Goal: Task Accomplishment & Management: Manage account settings

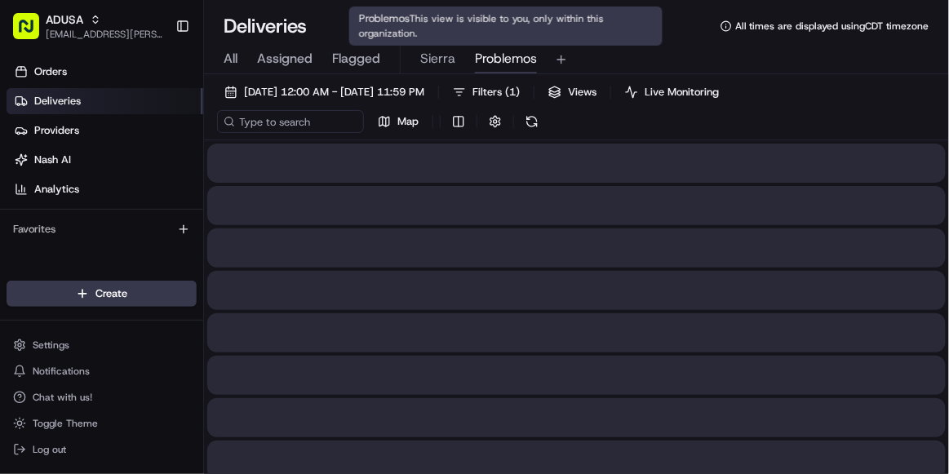
click at [494, 64] on span "Problemos" at bounding box center [506, 59] width 62 height 20
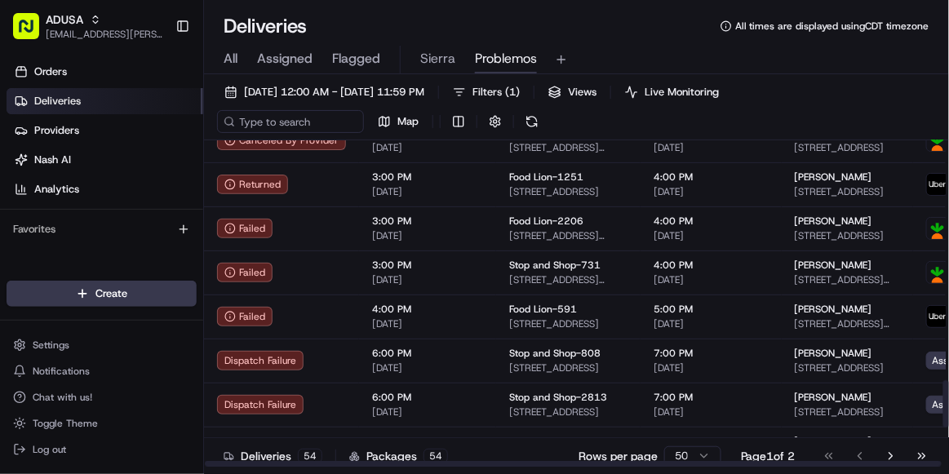
scroll to position [1917, 0]
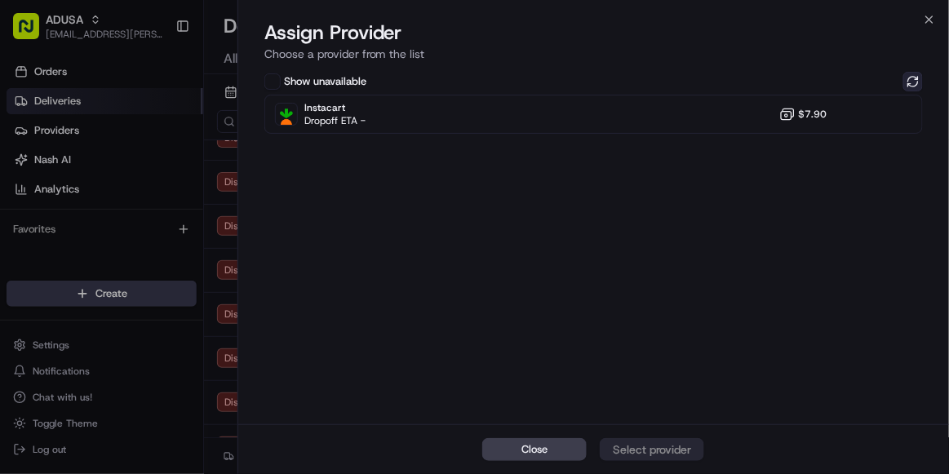
click at [913, 76] on button at bounding box center [913, 82] width 20 height 20
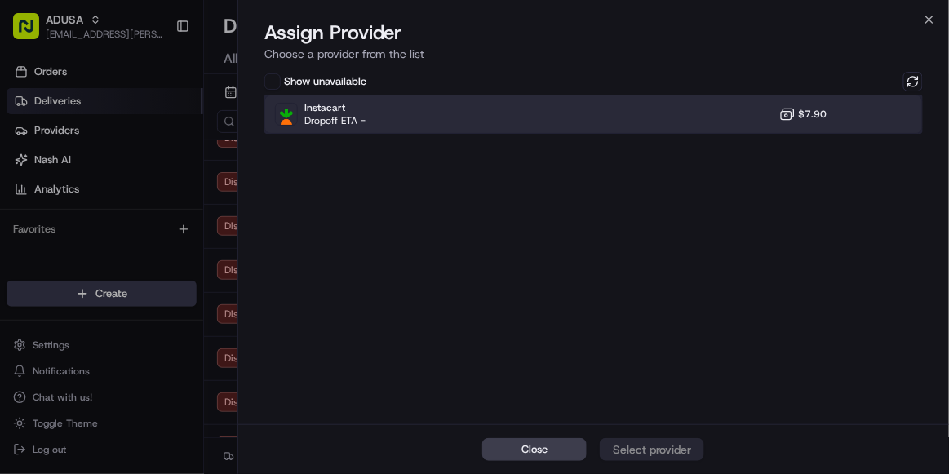
click at [649, 127] on div "Instacart Dropoff ETA - $7.90" at bounding box center [593, 114] width 658 height 39
click at [647, 327] on div "Assign Provider" at bounding box center [652, 449] width 80 height 16
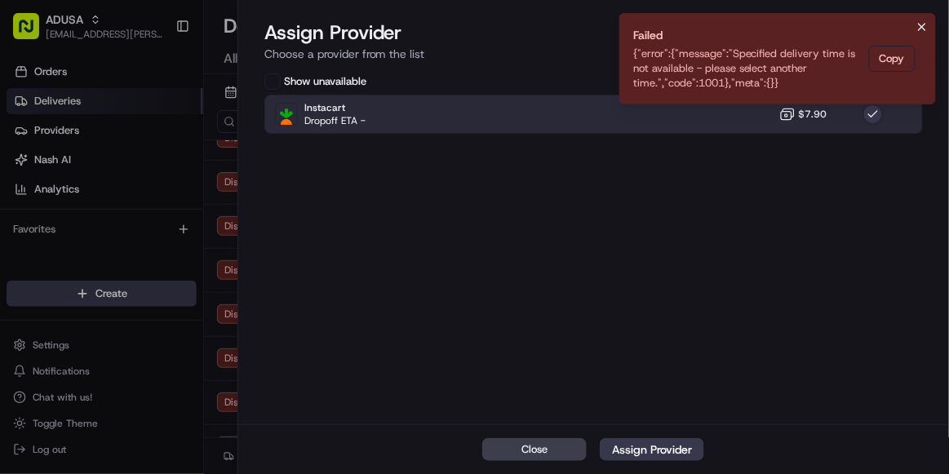
click at [927, 23] on icon "Notifications (F8)" at bounding box center [922, 26] width 13 height 13
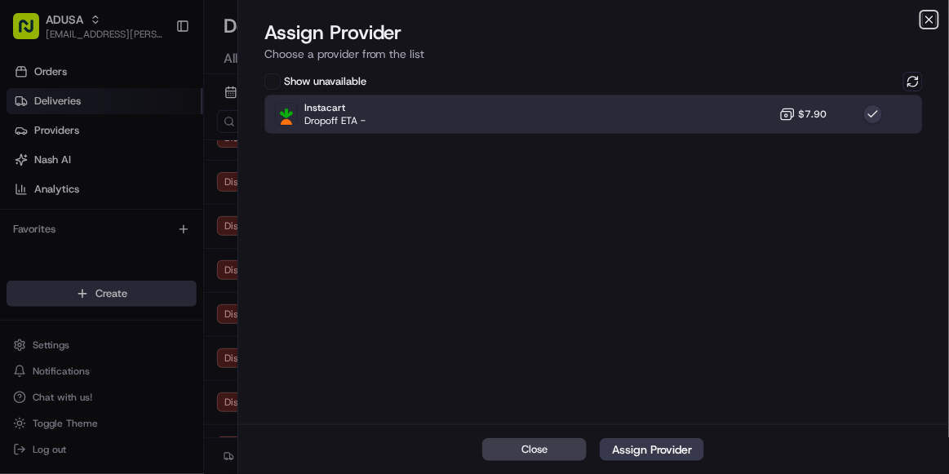
click at [929, 21] on icon "button" at bounding box center [929, 19] width 13 height 13
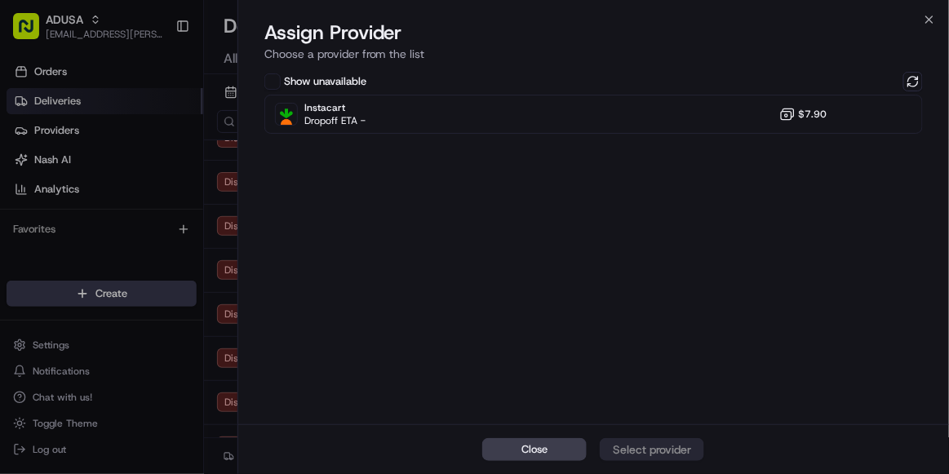
click at [913, 173] on div "Show unavailable Instacart Dropoff ETA - $7.90" at bounding box center [593, 247] width 711 height 356
click at [918, 75] on button at bounding box center [913, 82] width 20 height 20
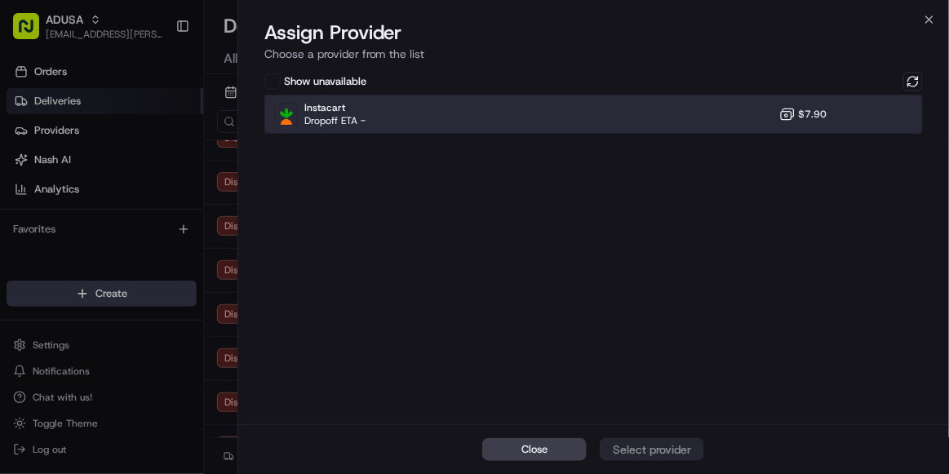
click at [859, 118] on div "Instacart Dropoff ETA - $7.90" at bounding box center [593, 114] width 658 height 39
click at [632, 327] on div "Assign Provider" at bounding box center [652, 449] width 80 height 16
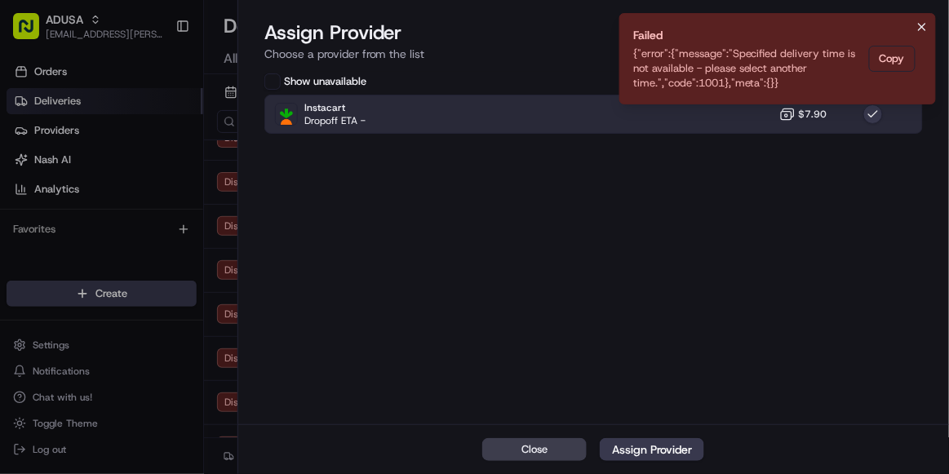
click at [925, 29] on icon "Notifications (F8)" at bounding box center [922, 27] width 7 height 7
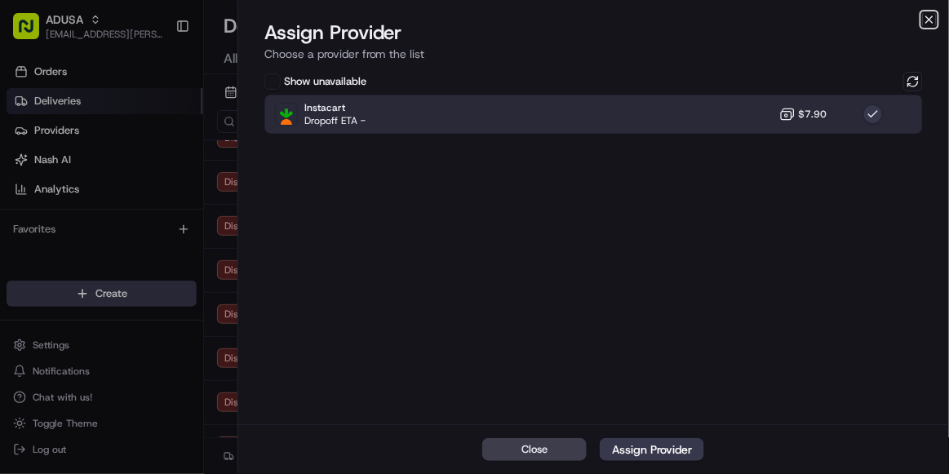
click at [931, 16] on icon "button" at bounding box center [929, 19] width 13 height 13
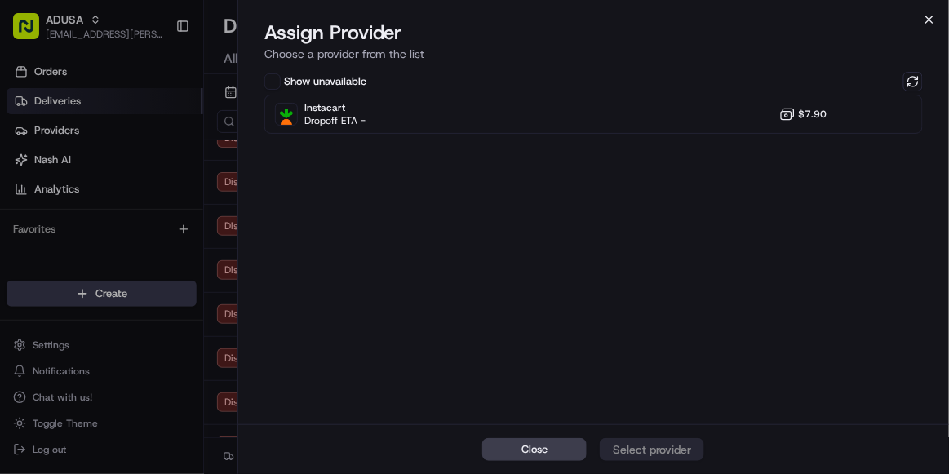
click at [928, 18] on icon "button" at bounding box center [929, 19] width 7 height 7
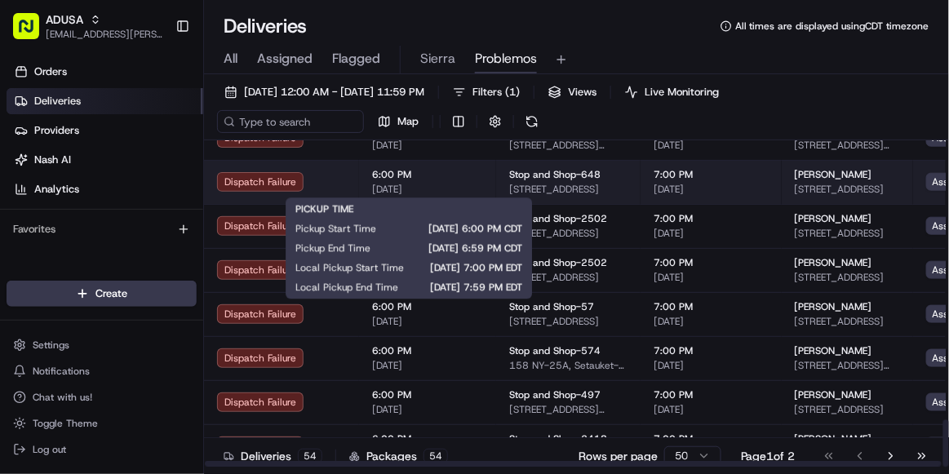
click at [449, 176] on span "6:00 PM" at bounding box center [427, 174] width 111 height 13
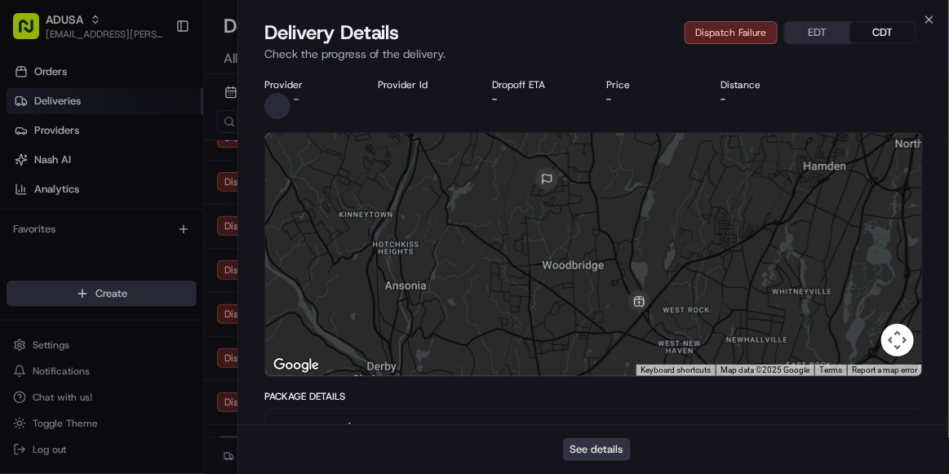
click at [589, 327] on button "See details" at bounding box center [597, 449] width 68 height 23
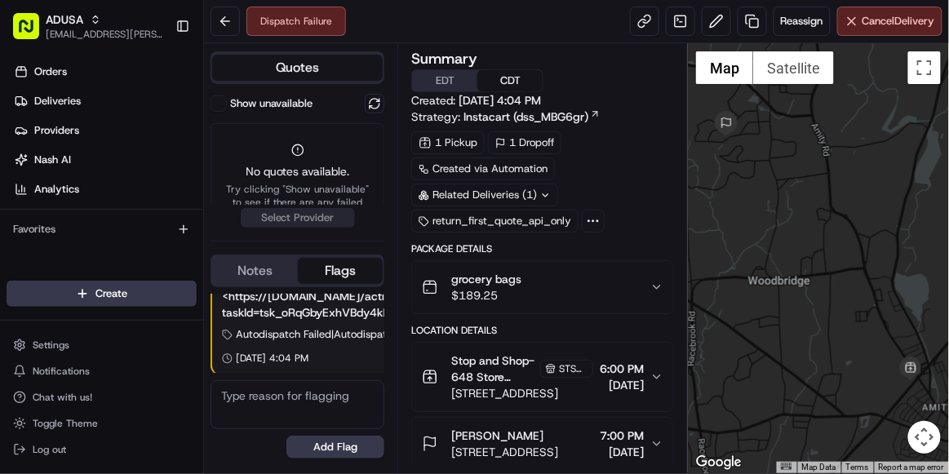
click at [589, 459] on button "[PERSON_NAME] [STREET_ADDRESS] 7:00 PM [DATE]" at bounding box center [542, 444] width 261 height 52
click at [798, 22] on span "Reassign" at bounding box center [802, 21] width 42 height 15
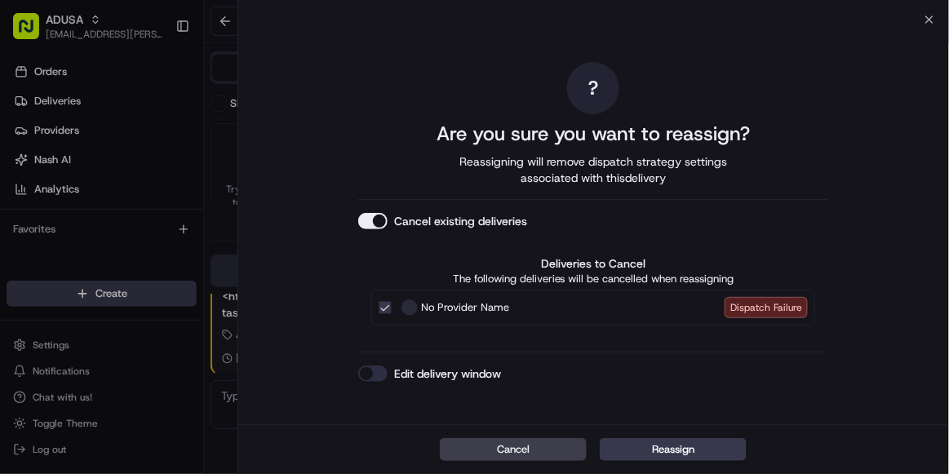
click at [372, 370] on button "Edit delivery window" at bounding box center [372, 374] width 29 height 16
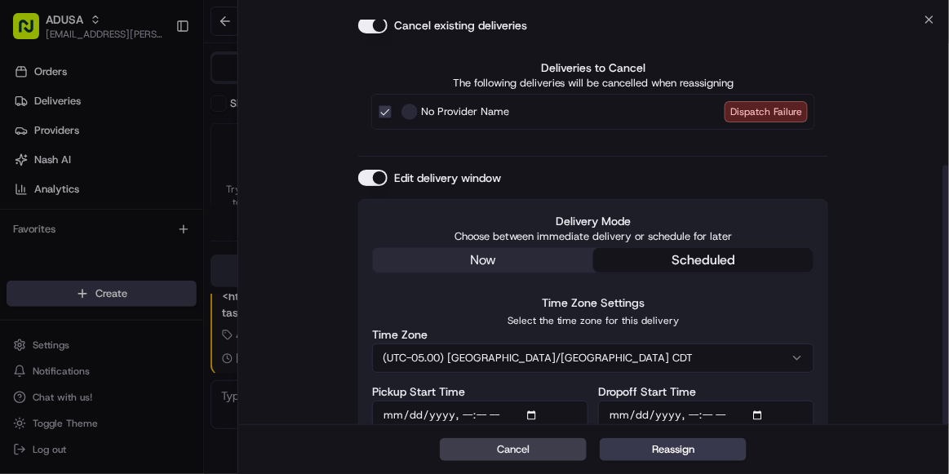
scroll to position [227, 0]
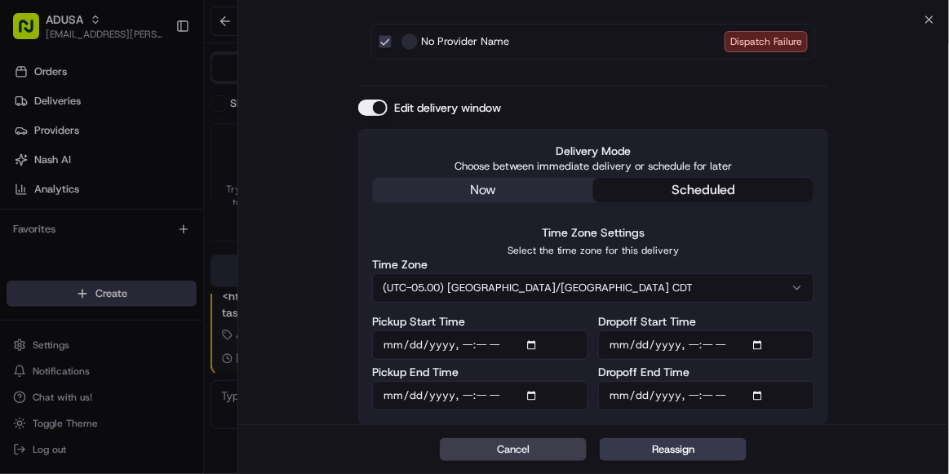
click at [544, 289] on button "(UTC-05.00) [GEOGRAPHIC_DATA]/[GEOGRAPHIC_DATA] CDT" at bounding box center [593, 287] width 442 height 29
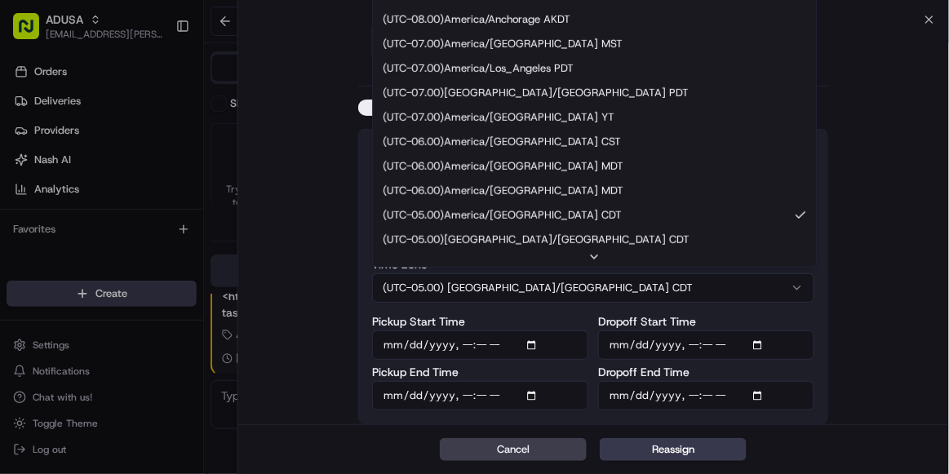
scroll to position [49, 0]
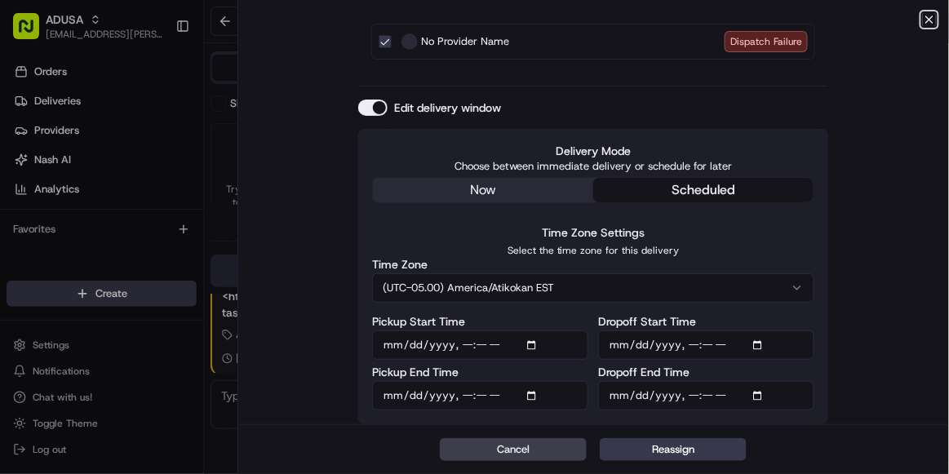
click at [926, 19] on icon "button" at bounding box center [929, 19] width 13 height 13
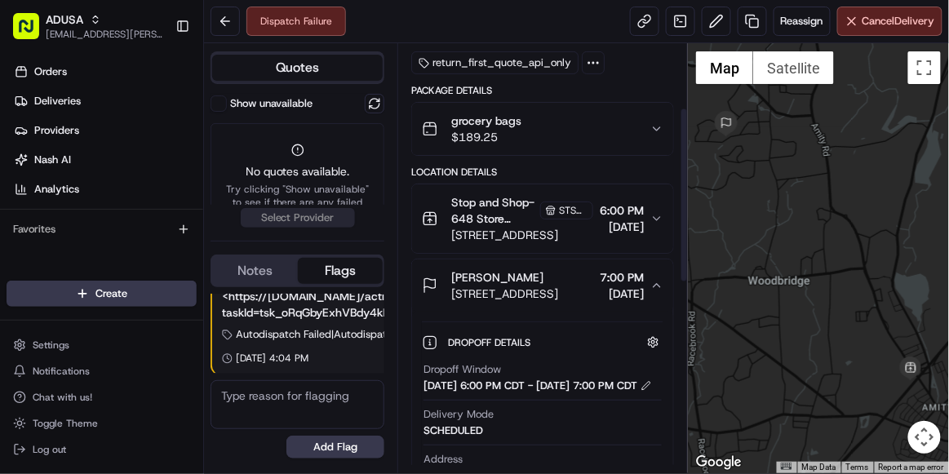
scroll to position [159, 0]
click at [800, 32] on button "Reassign" at bounding box center [802, 21] width 57 height 29
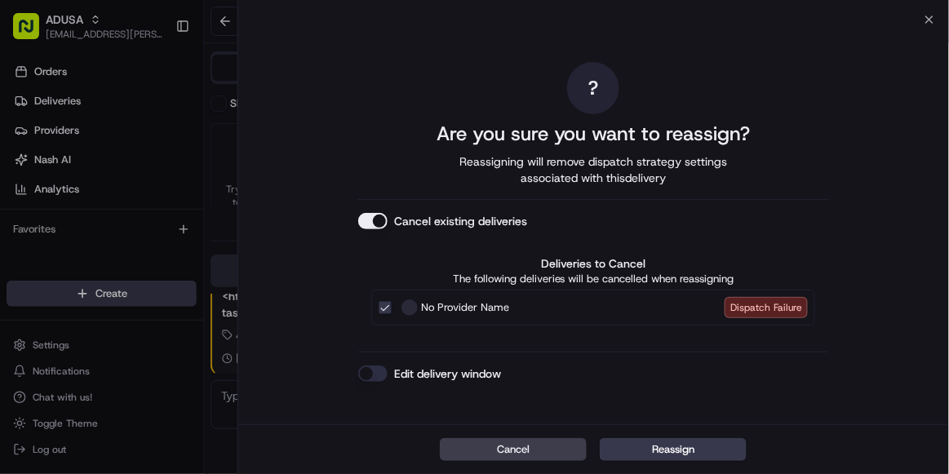
click at [362, 375] on button "Edit delivery window" at bounding box center [372, 374] width 29 height 16
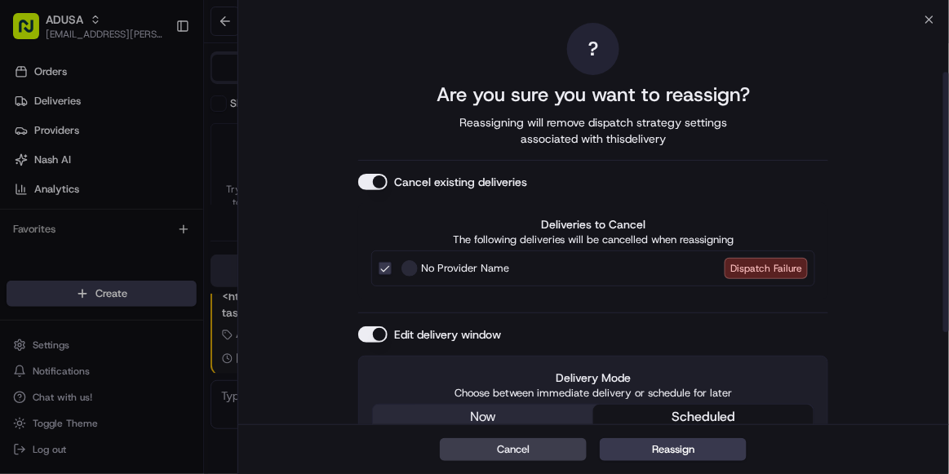
scroll to position [227, 0]
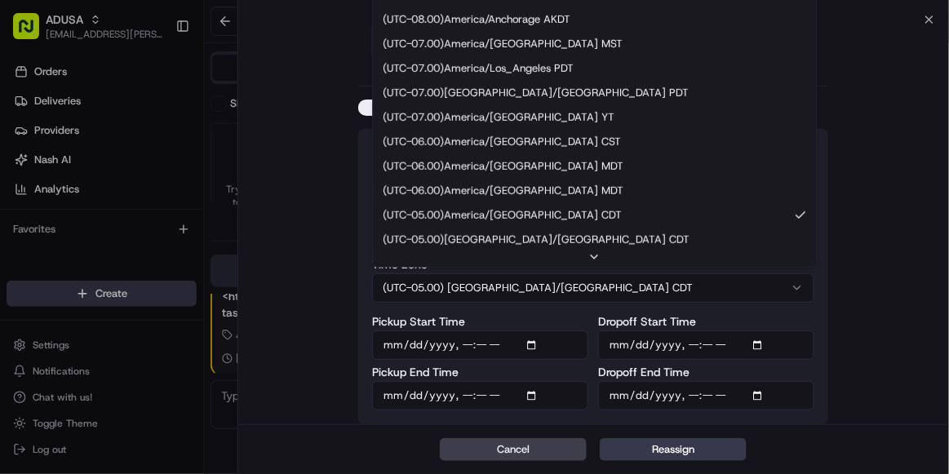
click at [551, 287] on button "(UTC-05.00) [GEOGRAPHIC_DATA]/[GEOGRAPHIC_DATA] CDT" at bounding box center [593, 287] width 442 height 29
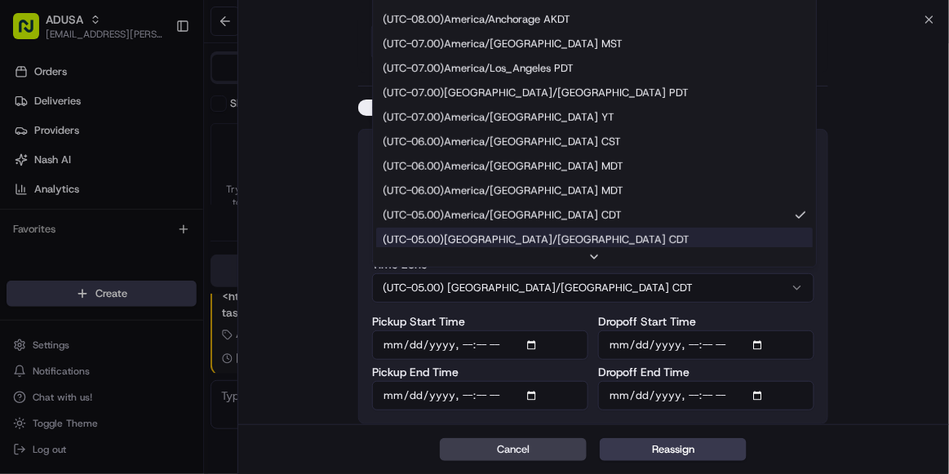
scroll to position [47, 0]
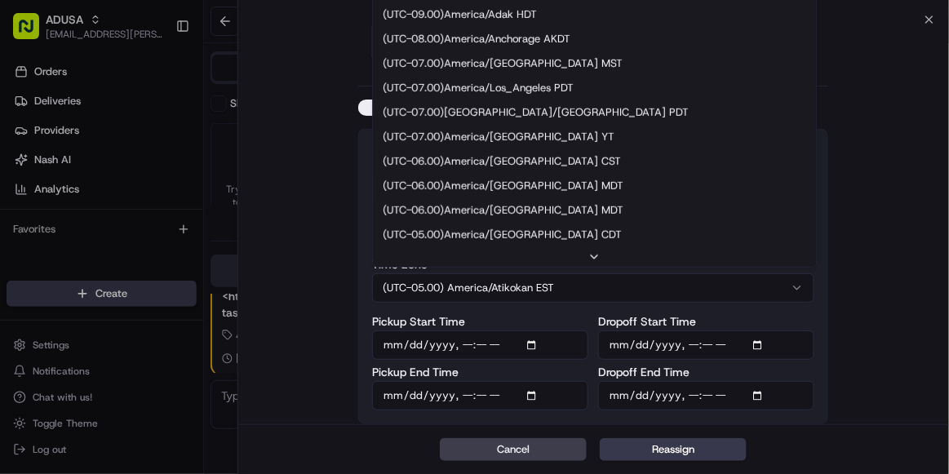
click at [654, 284] on button "(UTC-05.00) America/Atikokan EST" at bounding box center [593, 287] width 442 height 29
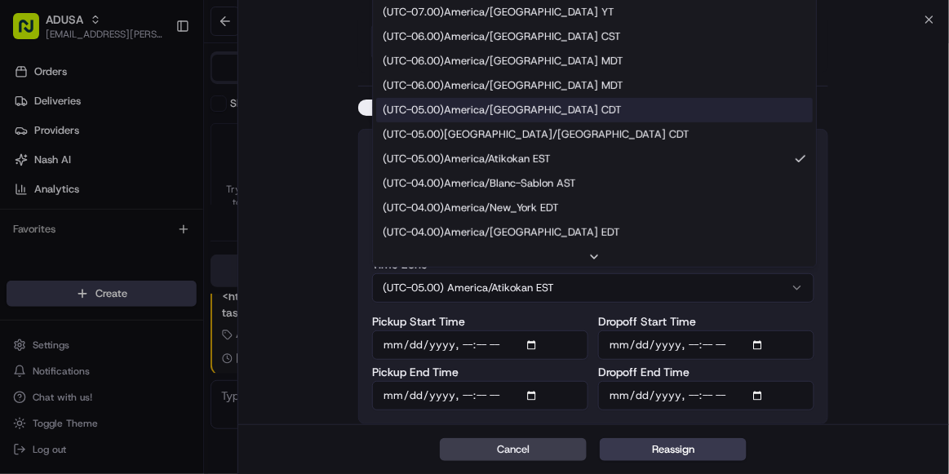
scroll to position [127, 0]
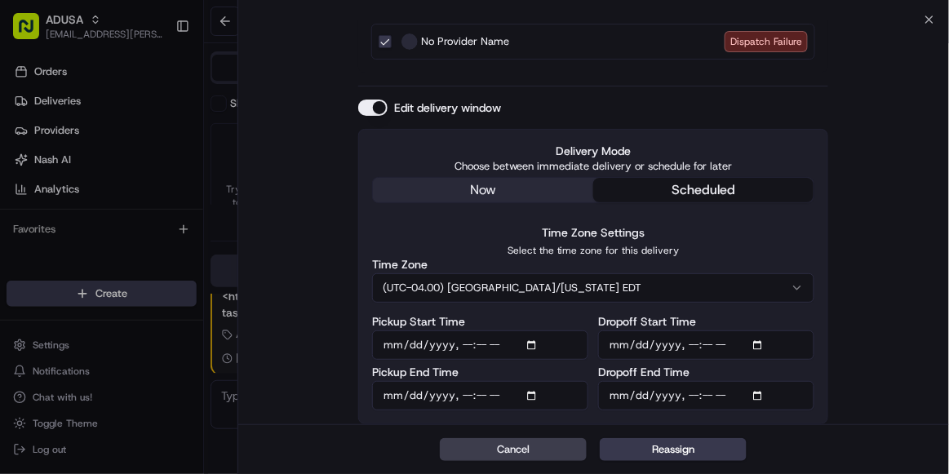
click at [930, 20] on div "? Are you sure you want to reassign? Reassigning will remove dispatch strategy …" at bounding box center [593, 110] width 711 height 635
click at [929, 18] on icon "button" at bounding box center [929, 19] width 7 height 7
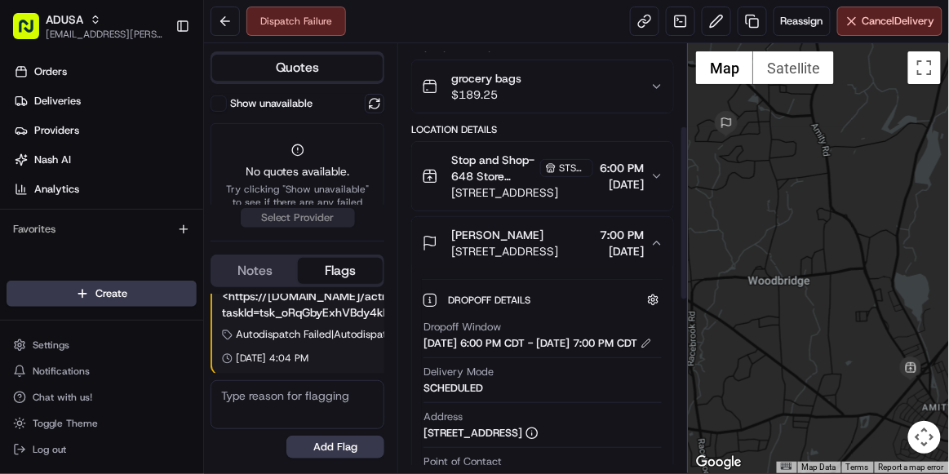
scroll to position [202, 0]
click at [791, 25] on span "Reassign" at bounding box center [802, 21] width 42 height 15
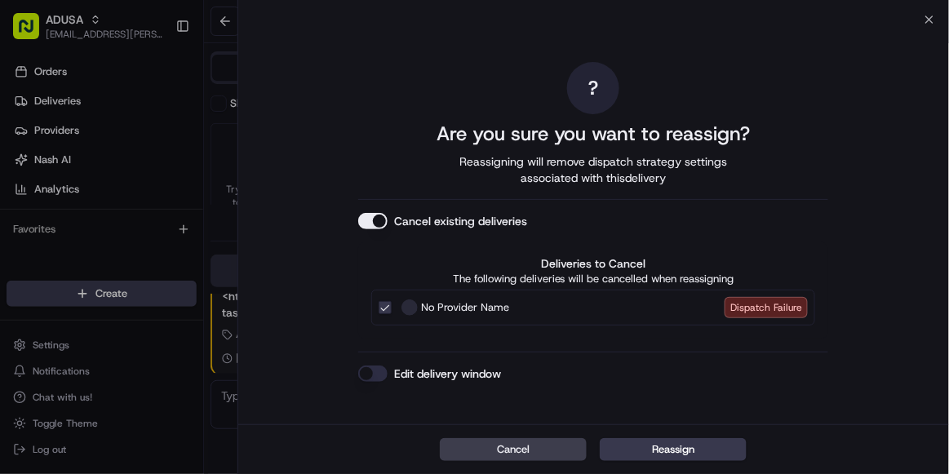
click at [371, 372] on button "Edit delivery window" at bounding box center [372, 374] width 29 height 16
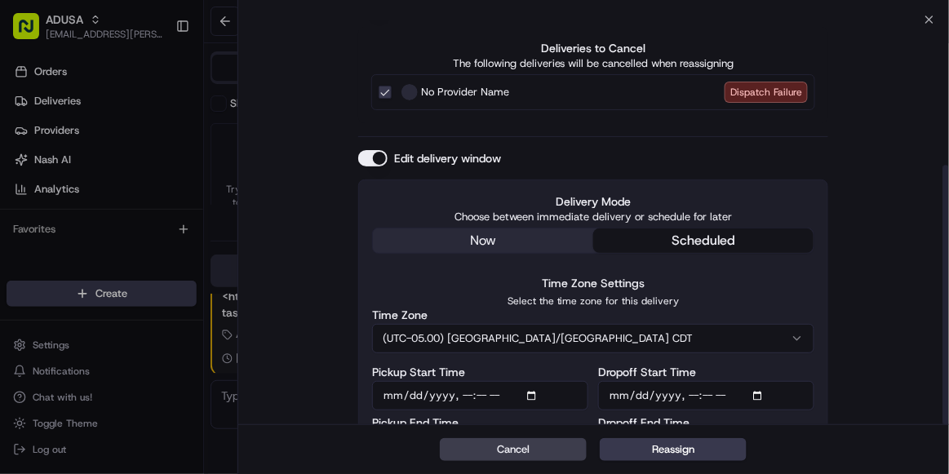
scroll to position [227, 0]
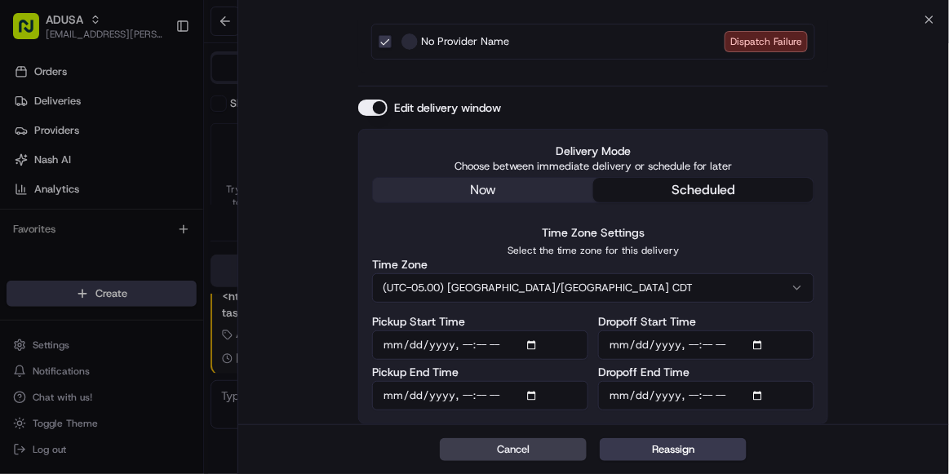
click at [518, 286] on button "(UTC-05.00) [GEOGRAPHIC_DATA]/[GEOGRAPHIC_DATA] CDT" at bounding box center [593, 287] width 442 height 29
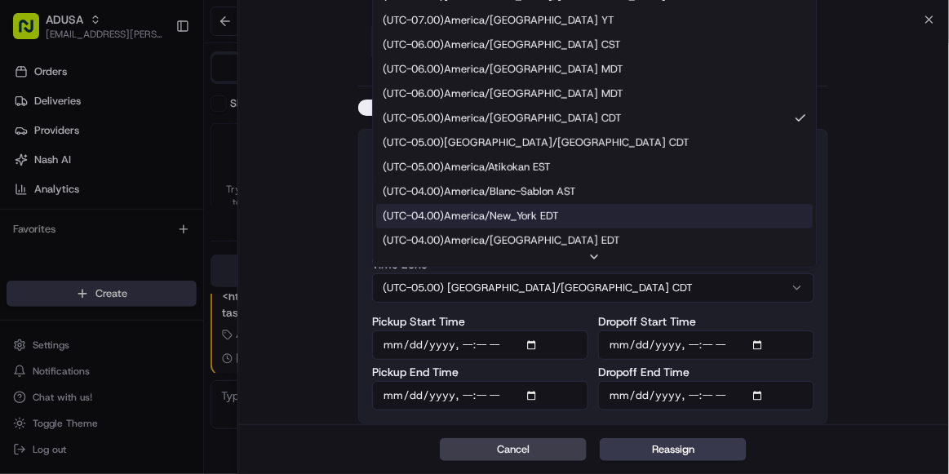
scroll to position [118, 0]
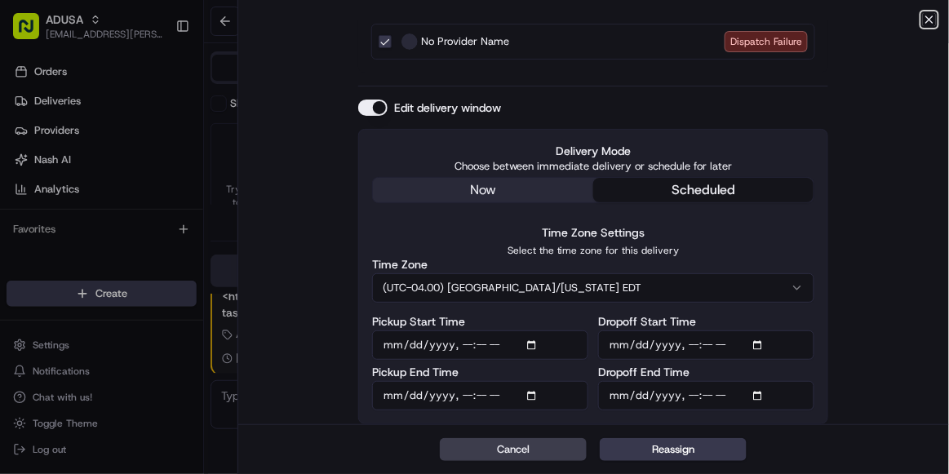
click at [929, 19] on icon "button" at bounding box center [929, 19] width 7 height 7
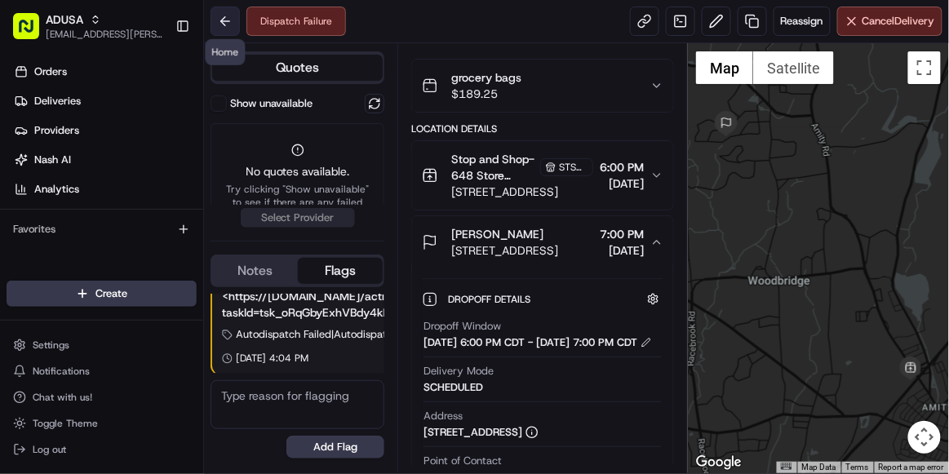
click at [222, 17] on button at bounding box center [225, 21] width 29 height 29
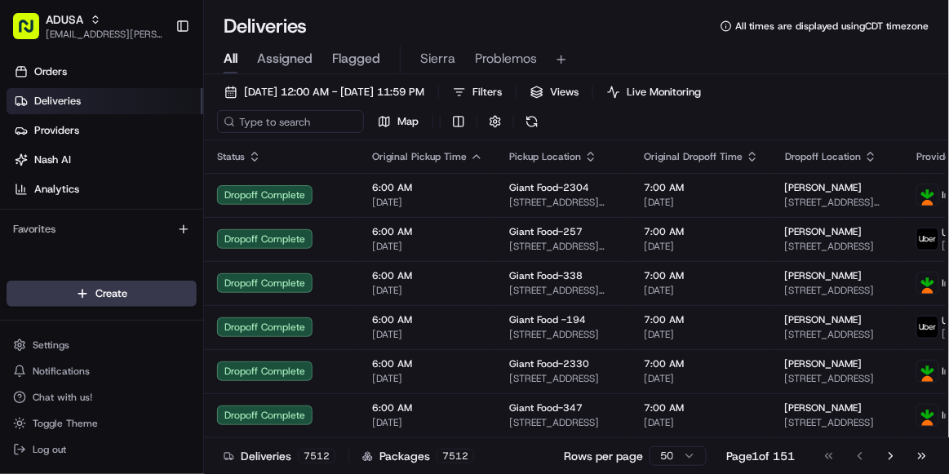
click at [725, 23] on icon at bounding box center [726, 25] width 11 height 11
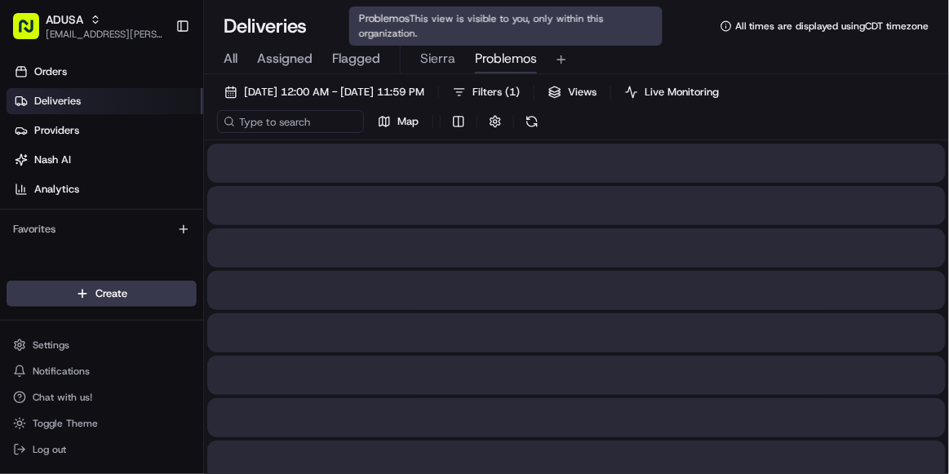
click at [501, 60] on span "Problemos" at bounding box center [506, 59] width 62 height 20
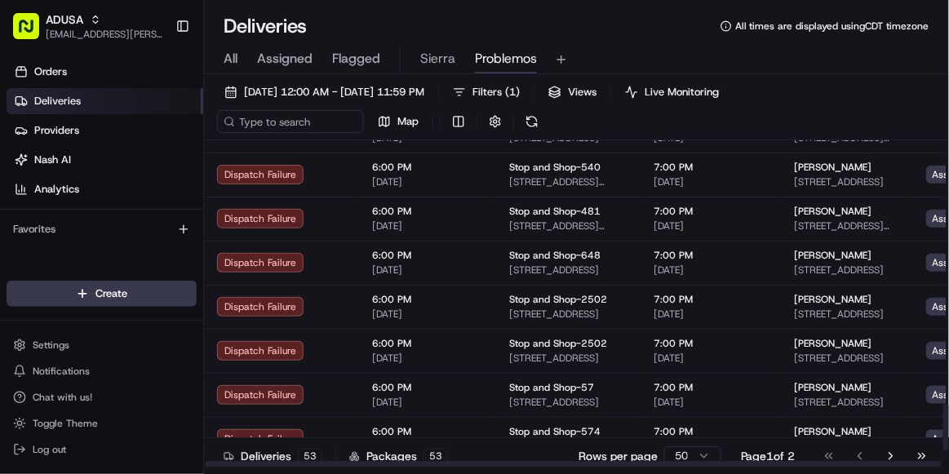
scroll to position [1917, 0]
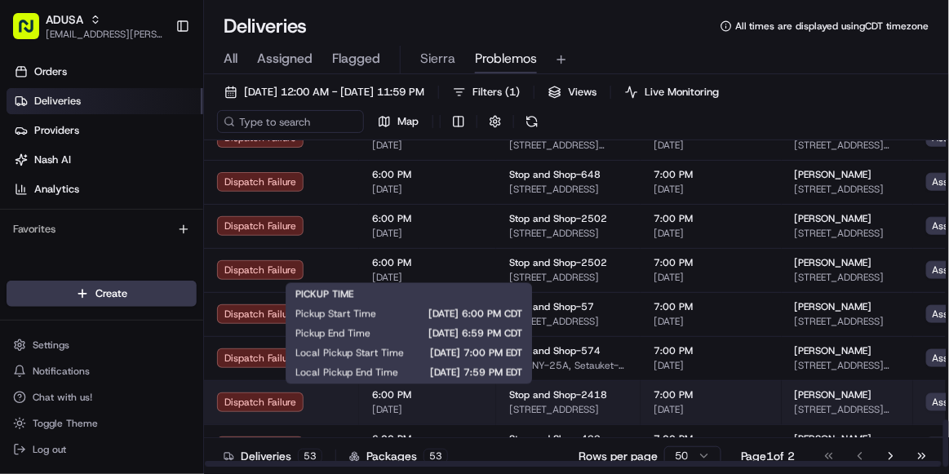
click at [454, 394] on span "6:00 PM" at bounding box center [427, 394] width 111 height 13
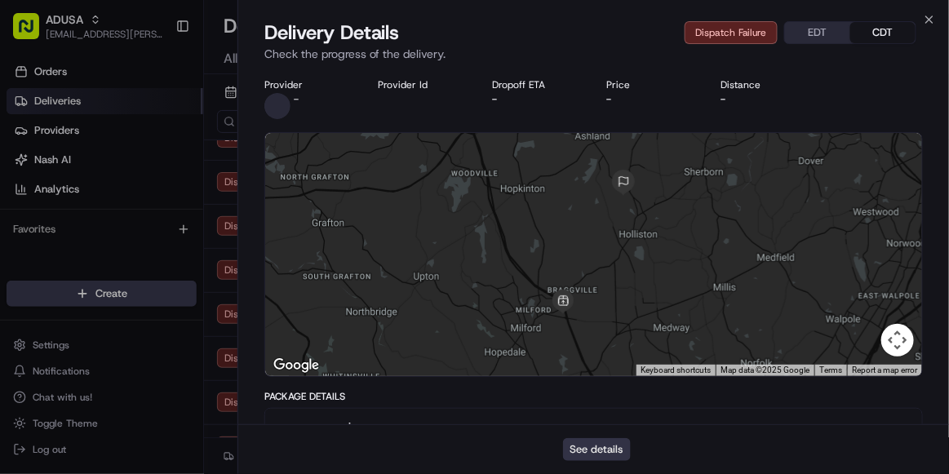
click at [590, 452] on button "See details" at bounding box center [597, 449] width 68 height 23
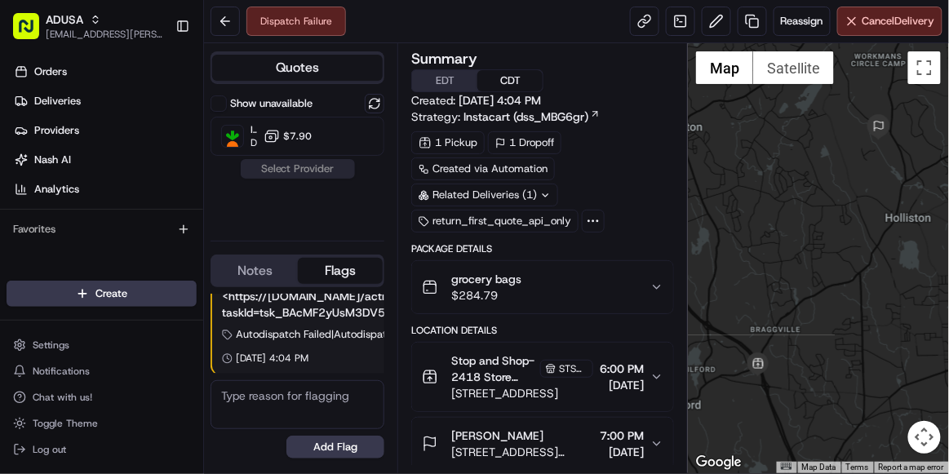
click at [667, 208] on div "1 Pickup 1 Dropoff Created via Automation Related Deliveries (1) return_first_q…" at bounding box center [542, 181] width 263 height 101
click at [800, 24] on span "Reassign" at bounding box center [802, 21] width 42 height 15
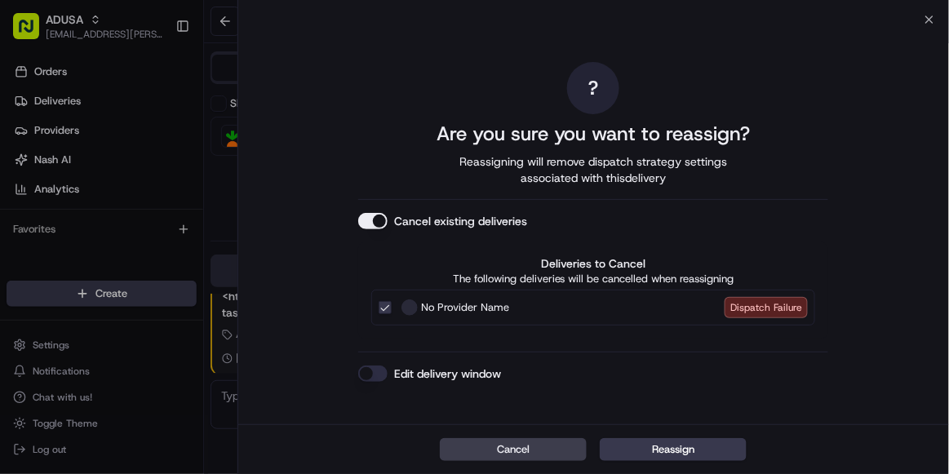
click at [366, 370] on button "Edit delivery window" at bounding box center [372, 374] width 29 height 16
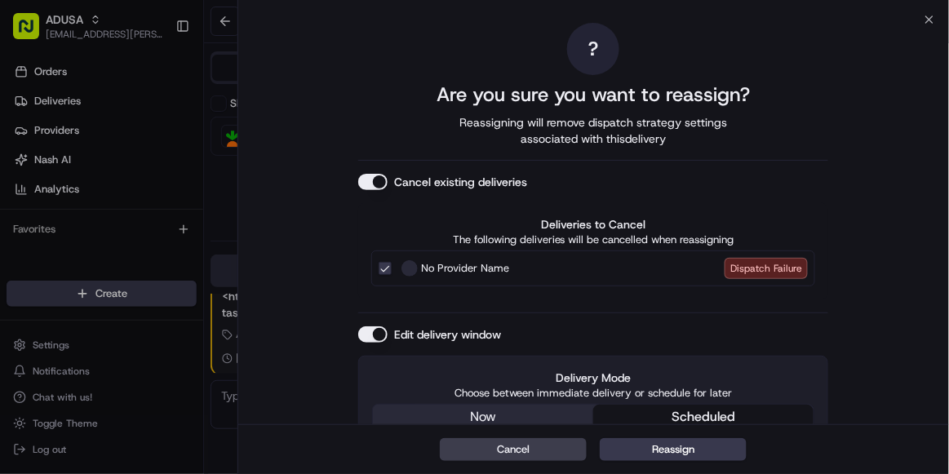
scroll to position [227, 0]
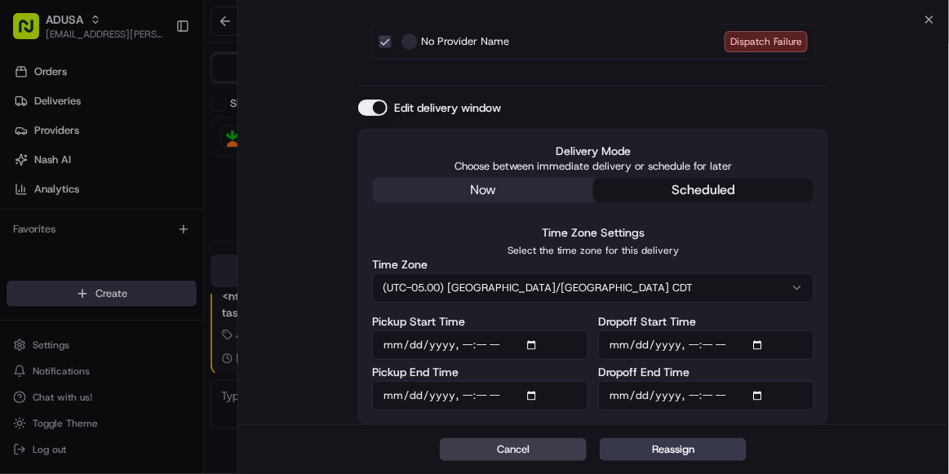
click at [543, 284] on button "(UTC-05.00) [GEOGRAPHIC_DATA]/[GEOGRAPHIC_DATA] CDT" at bounding box center [593, 287] width 442 height 29
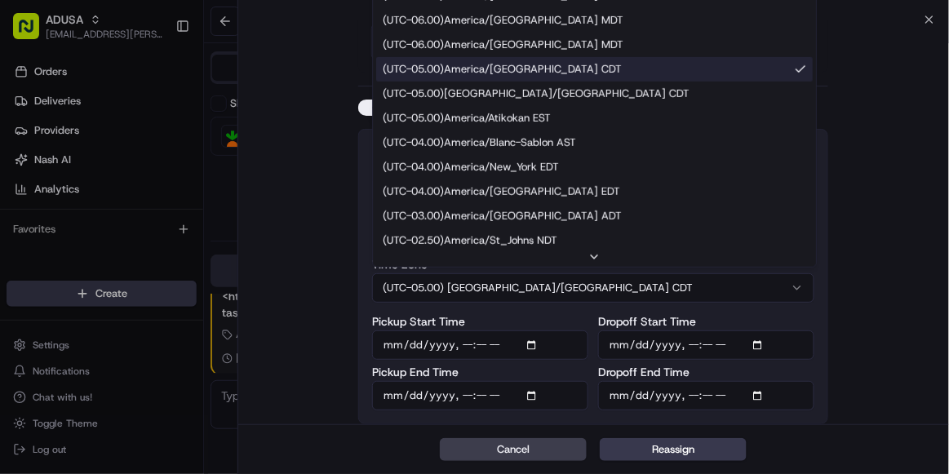
scroll to position [166, 0]
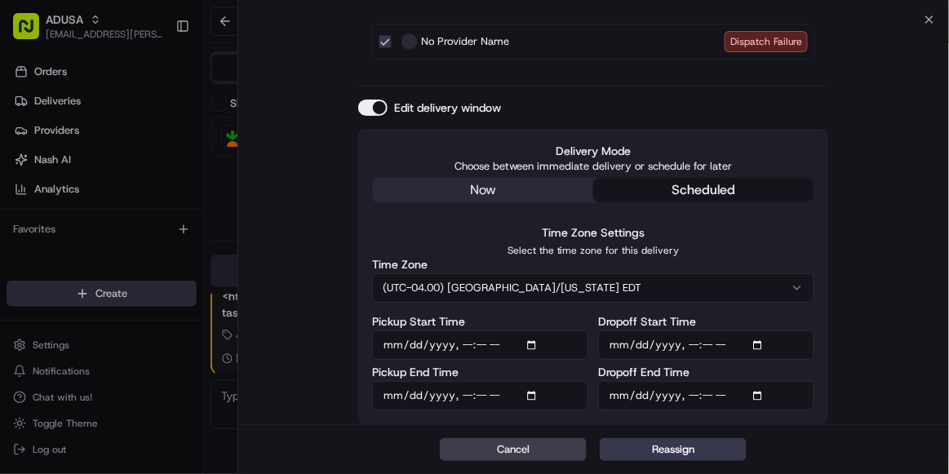
click at [458, 346] on input "Pickup Start Time" at bounding box center [480, 344] width 216 height 29
type input "[DATE]T19:00"
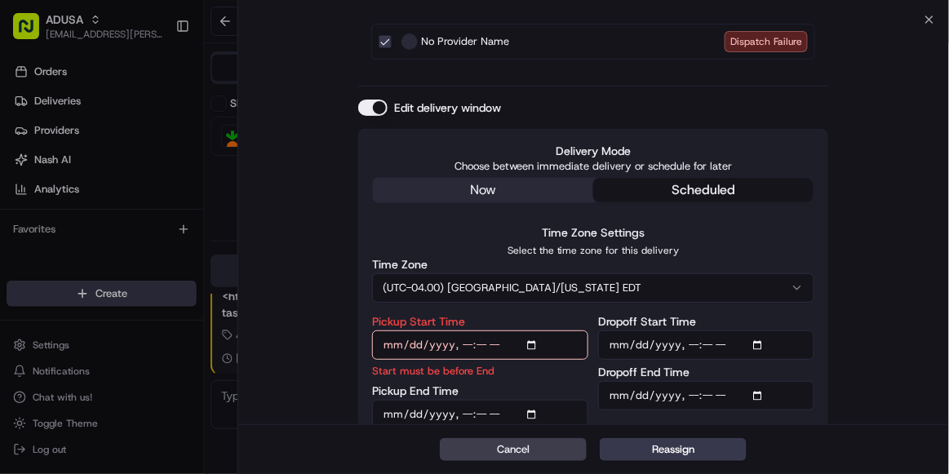
click at [467, 410] on input "Pickup End Time" at bounding box center [480, 414] width 216 height 29
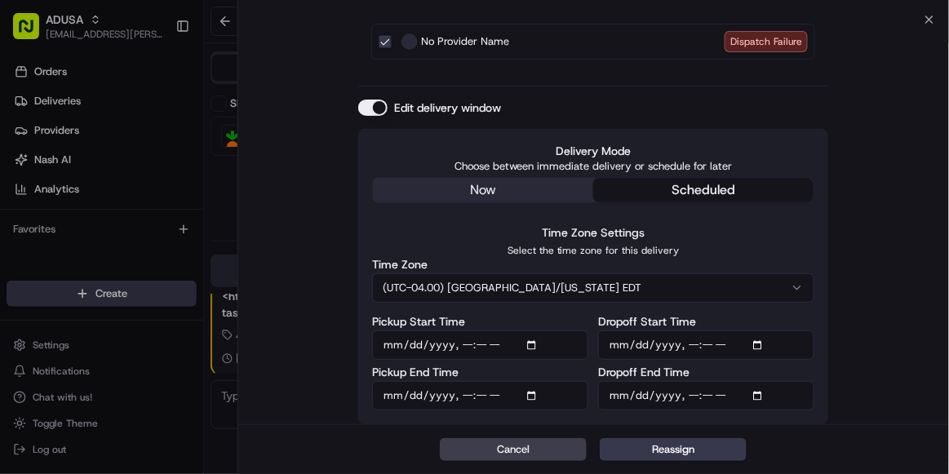
type input "2025-08-24T19:30"
click at [690, 343] on input "Dropoff Start Time" at bounding box center [706, 344] width 216 height 29
type input "[DATE]T19:00"
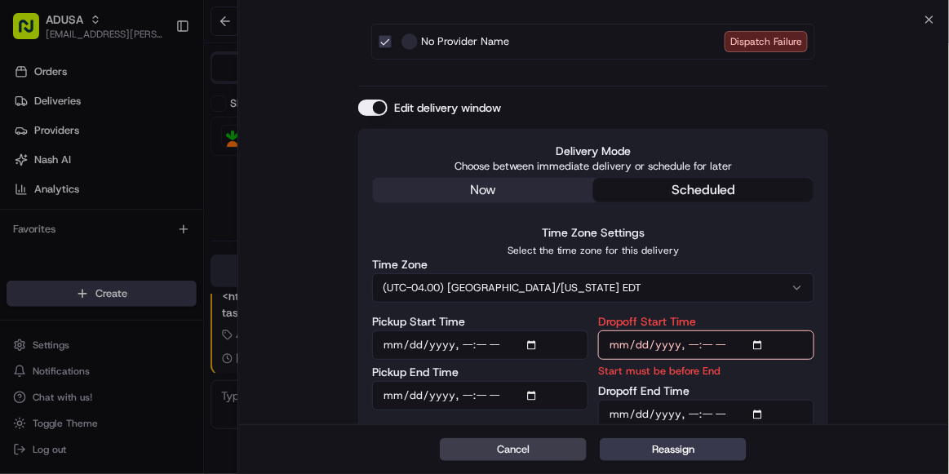
click at [682, 410] on input "Dropoff End Time" at bounding box center [706, 414] width 216 height 29
type input "2025-08-24T20:00"
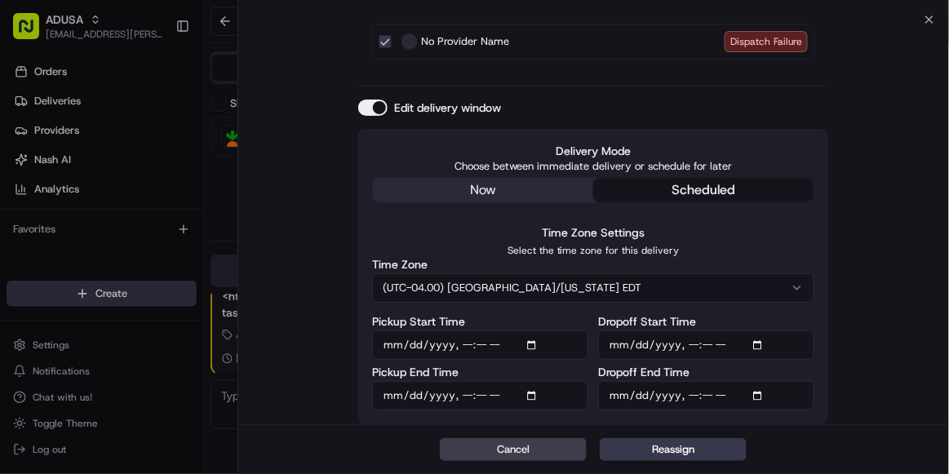
click at [485, 393] on input "Pickup End Time" at bounding box center [480, 395] width 216 height 29
type input "2025-08-24T19:59"
click at [640, 448] on button "Reassign" at bounding box center [673, 449] width 147 height 23
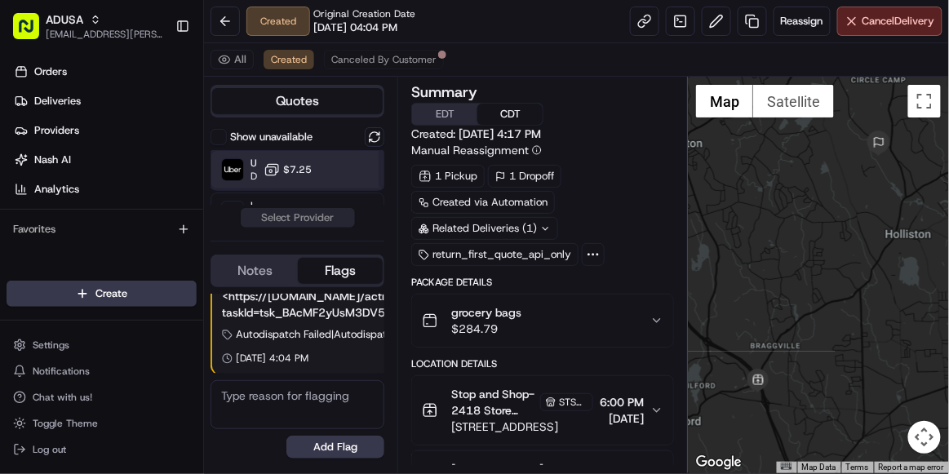
click at [338, 176] on div "Uber Dropoff ETA 2 hours $7.25" at bounding box center [298, 169] width 174 height 39
click at [325, 217] on button "Assign Provider" at bounding box center [298, 218] width 116 height 20
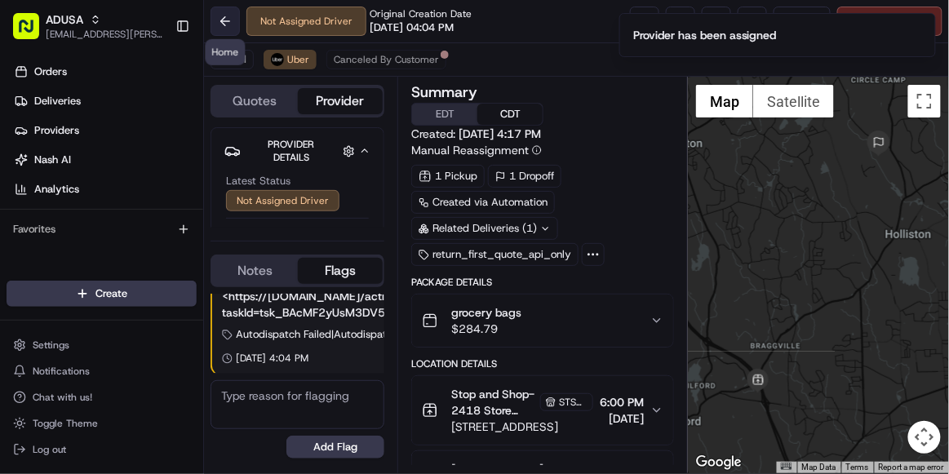
click at [217, 21] on button at bounding box center [225, 21] width 29 height 29
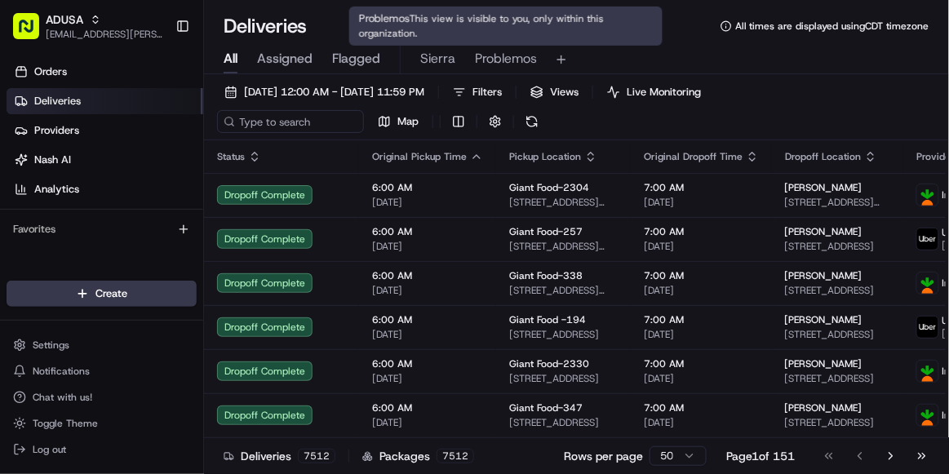
click at [481, 60] on span "Problemos" at bounding box center [506, 59] width 62 height 20
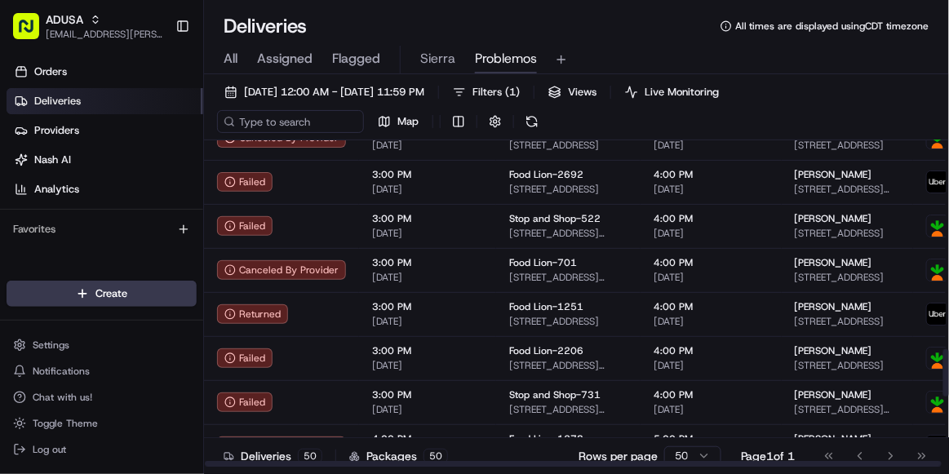
scroll to position [1917, 0]
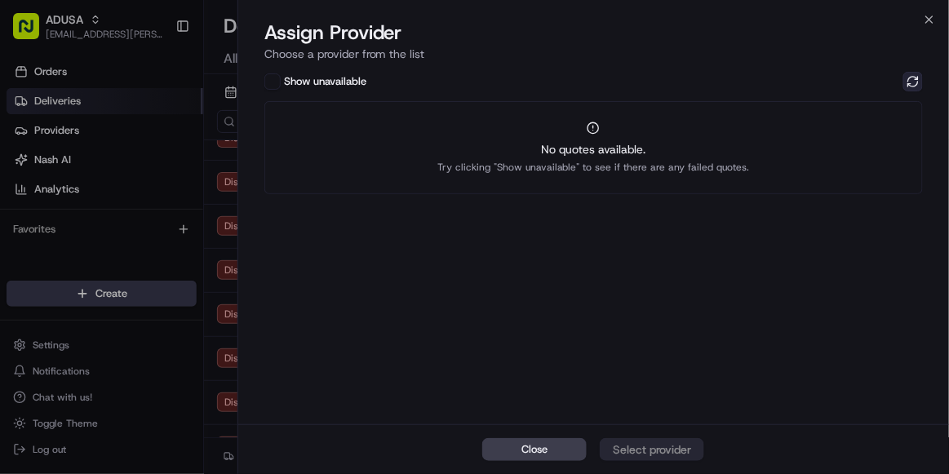
click at [906, 84] on button at bounding box center [913, 82] width 20 height 20
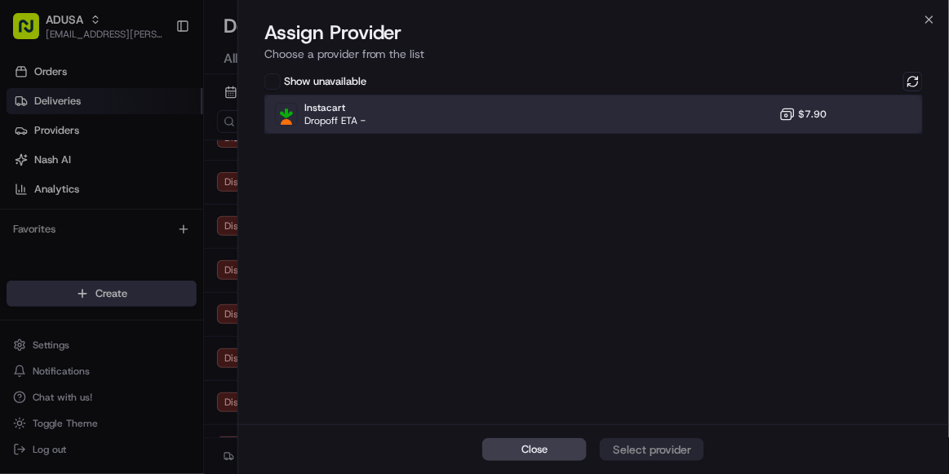
click at [670, 118] on div "Instacart Dropoff ETA - $7.90" at bounding box center [593, 114] width 658 height 39
click at [642, 452] on div "Assign Provider" at bounding box center [652, 449] width 80 height 16
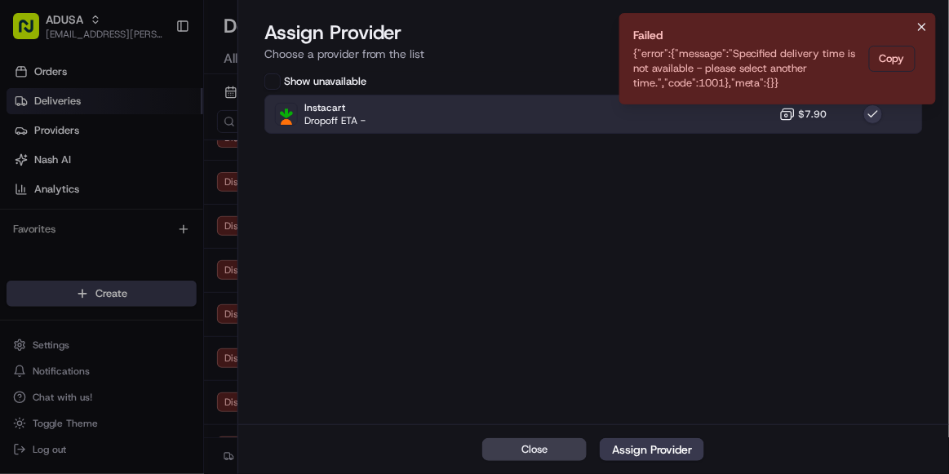
click at [920, 28] on icon "Notifications (F8)" at bounding box center [922, 27] width 7 height 7
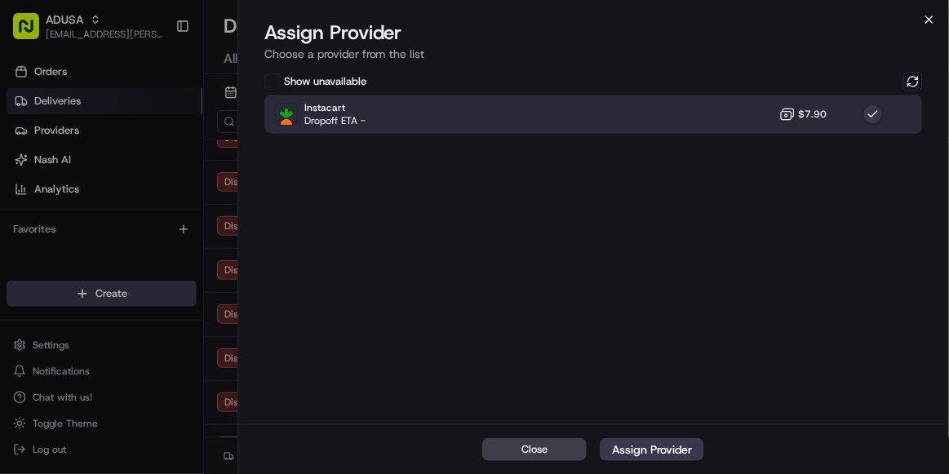
click at [926, 22] on icon "button" at bounding box center [929, 19] width 7 height 7
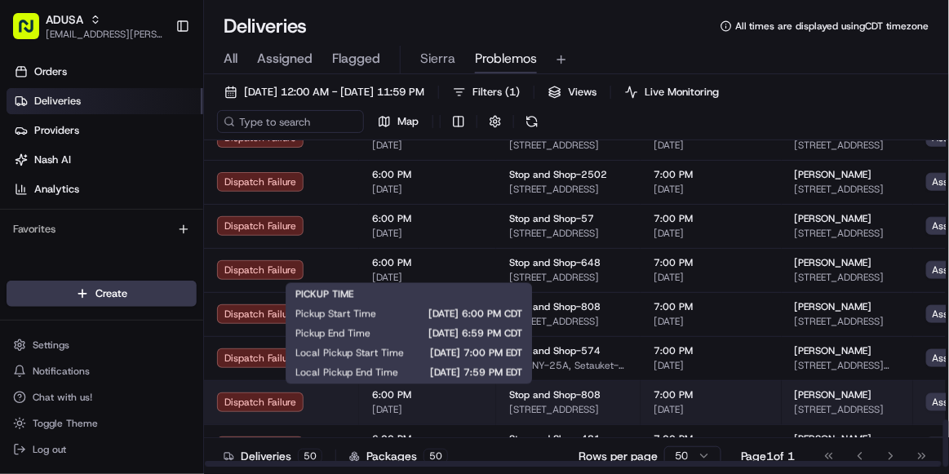
click at [466, 401] on div "6:00 PM 08/24/2025" at bounding box center [427, 402] width 111 height 28
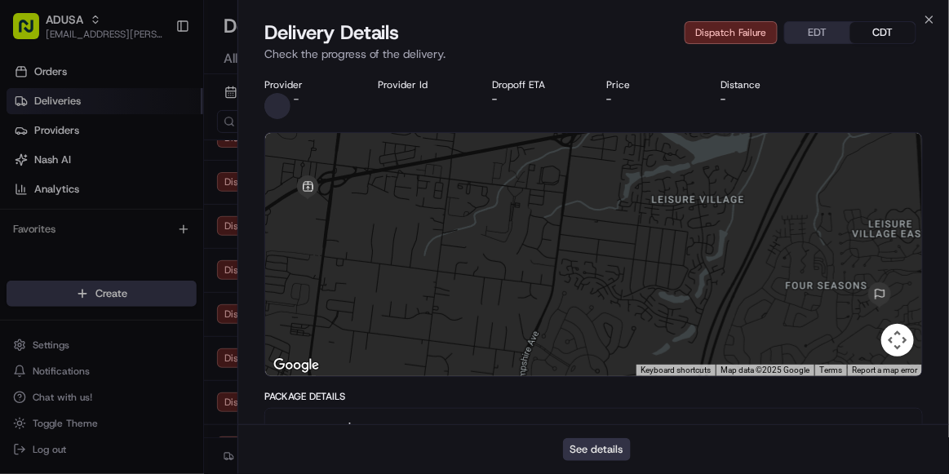
click at [584, 450] on button "See details" at bounding box center [597, 449] width 68 height 23
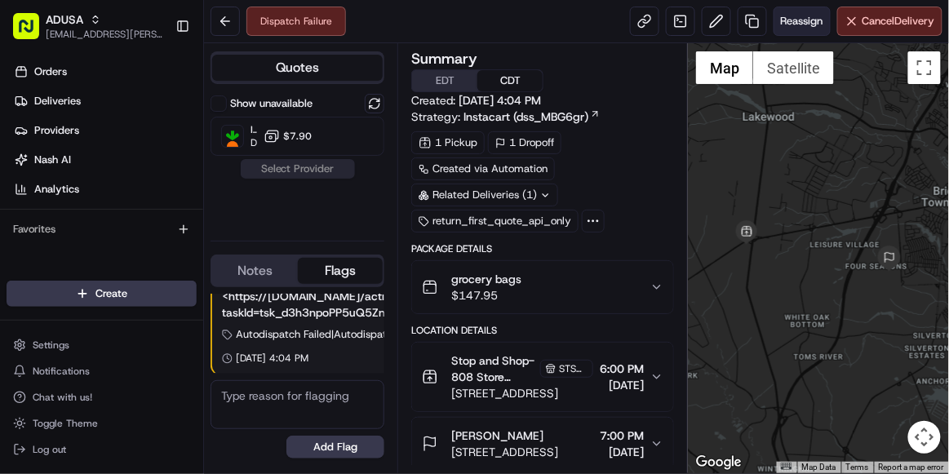
click at [796, 25] on span "Reassign" at bounding box center [802, 21] width 42 height 15
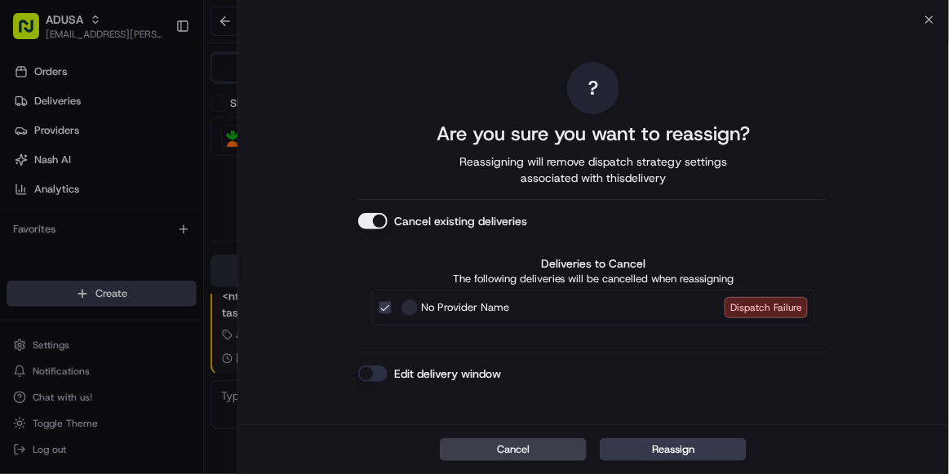
click at [367, 376] on button "Edit delivery window" at bounding box center [372, 374] width 29 height 16
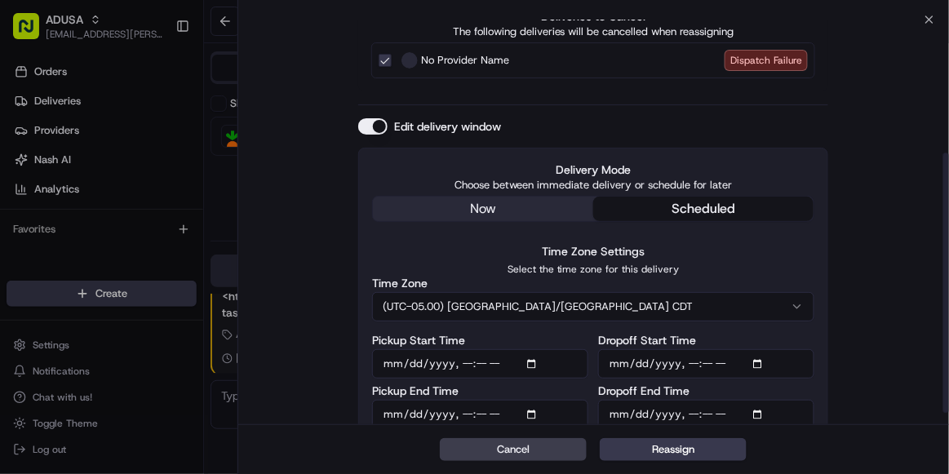
scroll to position [209, 0]
click at [494, 304] on button "(UTC-05.00) [GEOGRAPHIC_DATA]/[GEOGRAPHIC_DATA] CDT" at bounding box center [593, 305] width 442 height 29
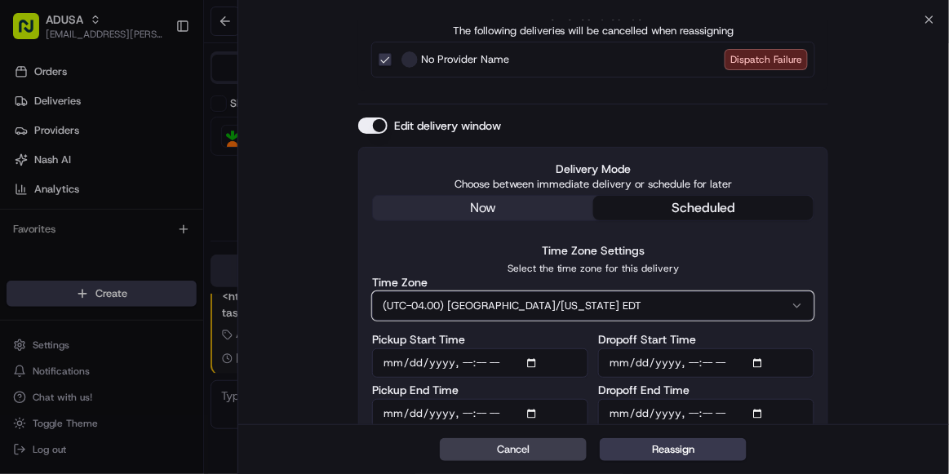
scroll to position [227, 0]
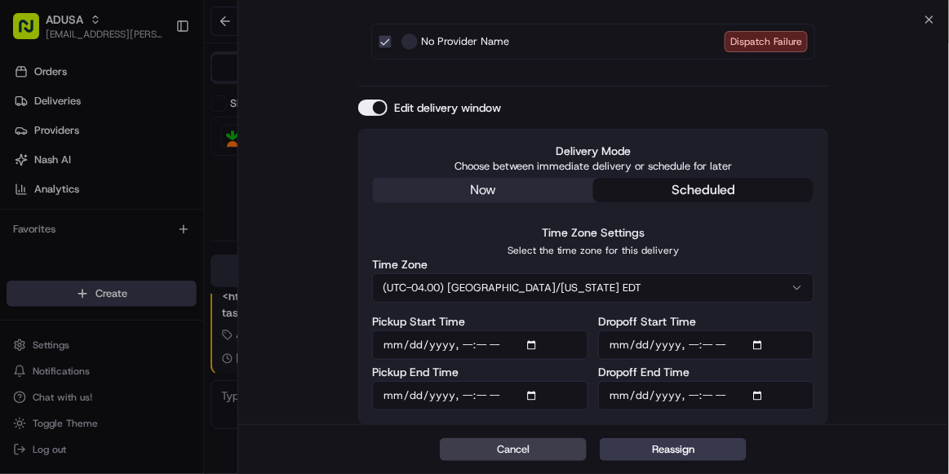
click at [466, 346] on input "Pickup Start Time" at bounding box center [480, 344] width 216 height 29
type input "[DATE]T19:00"
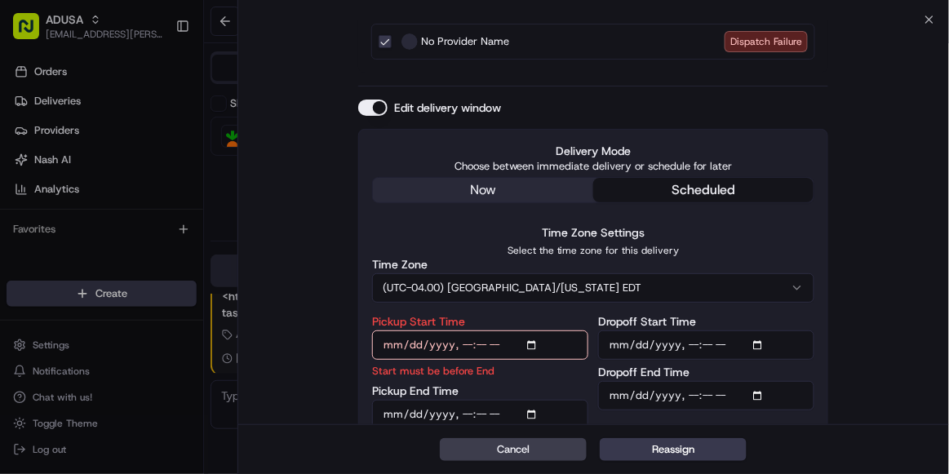
click at [458, 411] on input "Pickup End Time" at bounding box center [480, 414] width 216 height 29
type input "2025-08-24T19:59"
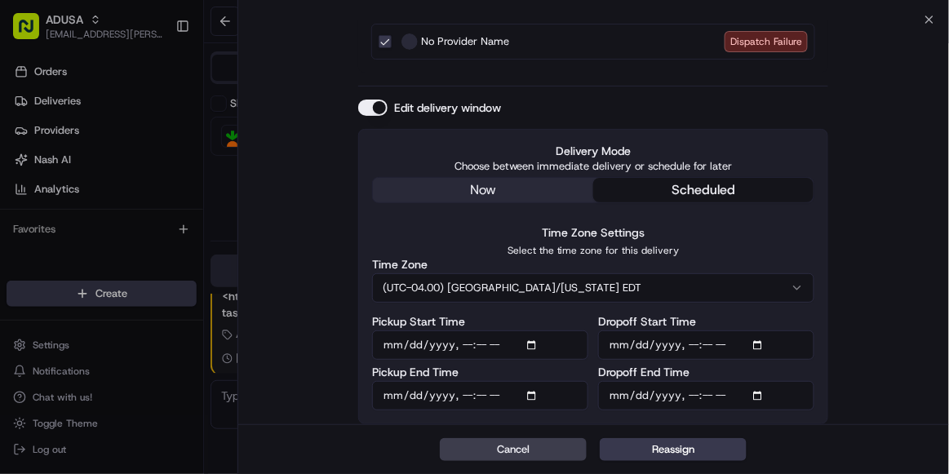
click at [688, 339] on input "Dropoff Start Time" at bounding box center [706, 344] width 216 height 29
type input "[DATE]T19:00"
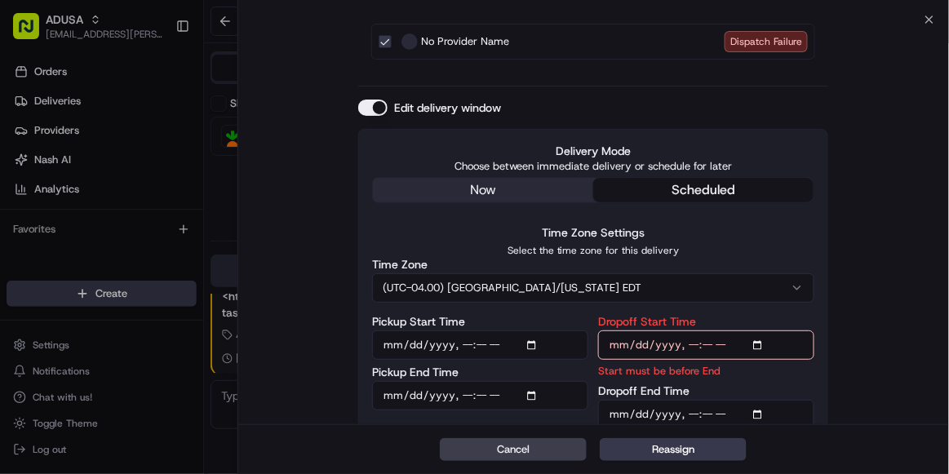
click at [688, 413] on input "Dropoff End Time" at bounding box center [706, 414] width 216 height 29
type input "2025-08-24T20:00"
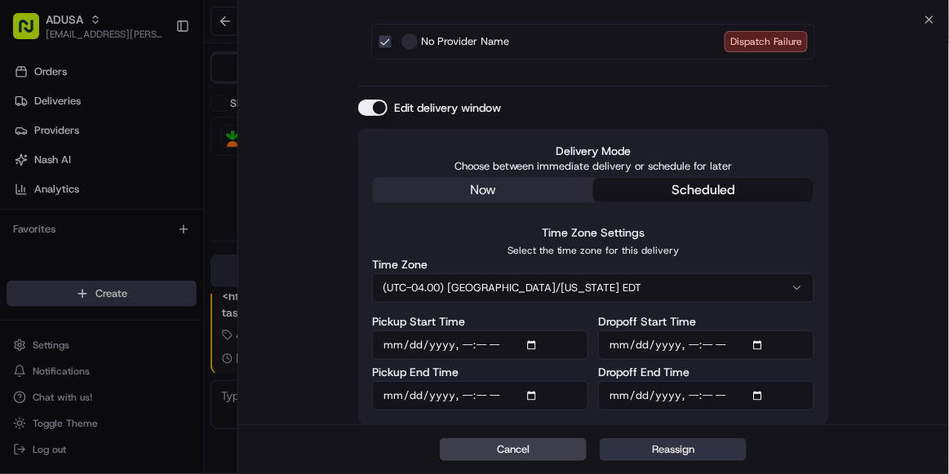
click at [685, 447] on button "Reassign" at bounding box center [673, 449] width 147 height 23
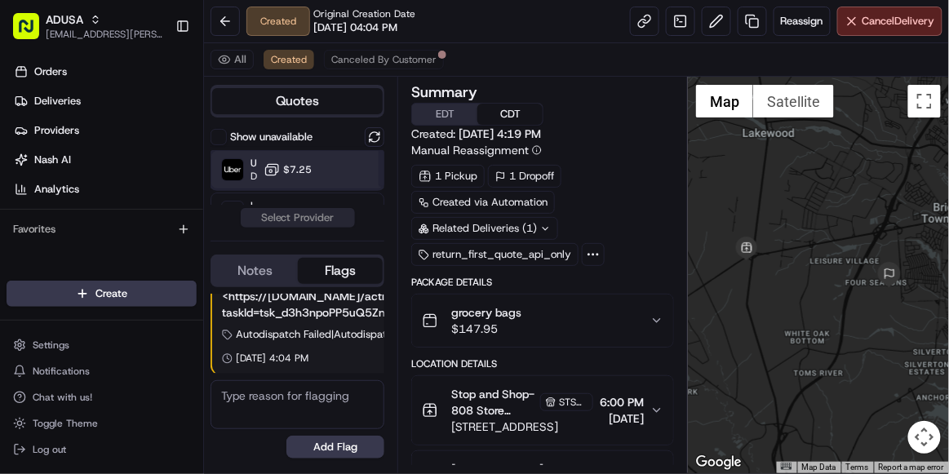
click at [294, 184] on div "Uber Dropoff ETA 2 hours $7.25" at bounding box center [298, 169] width 174 height 39
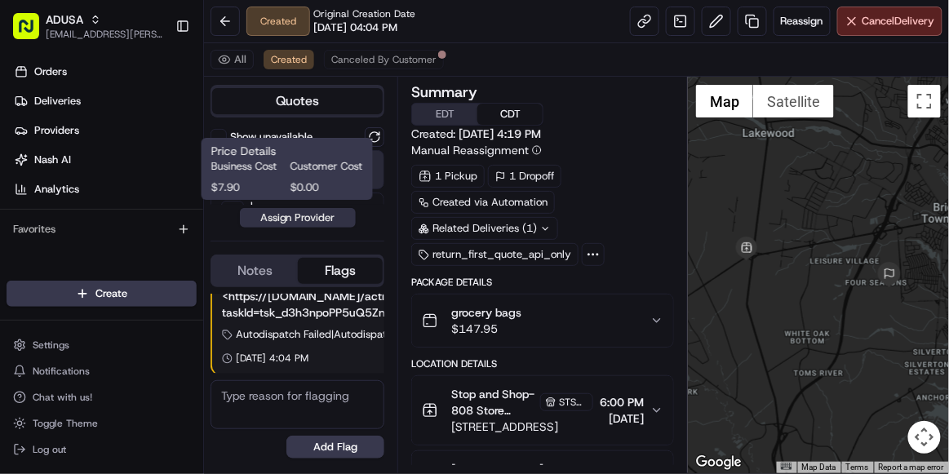
click at [295, 219] on button "Assign Provider" at bounding box center [298, 218] width 116 height 20
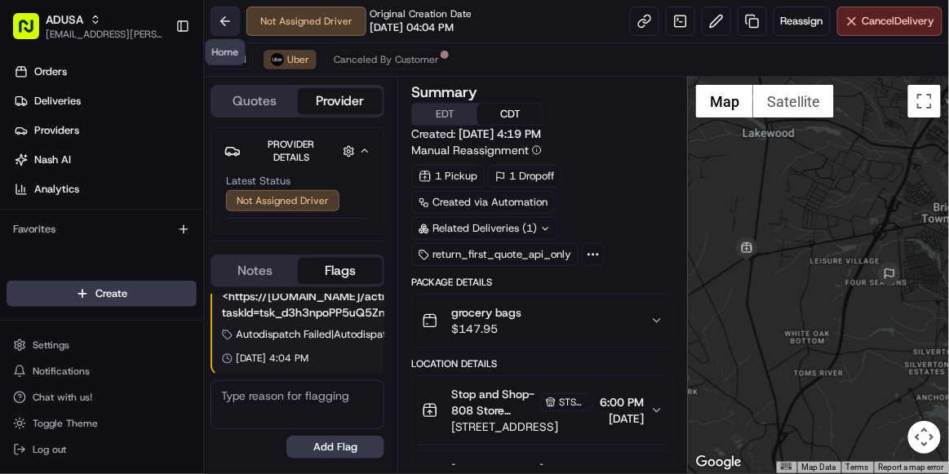
click at [228, 17] on button at bounding box center [225, 21] width 29 height 29
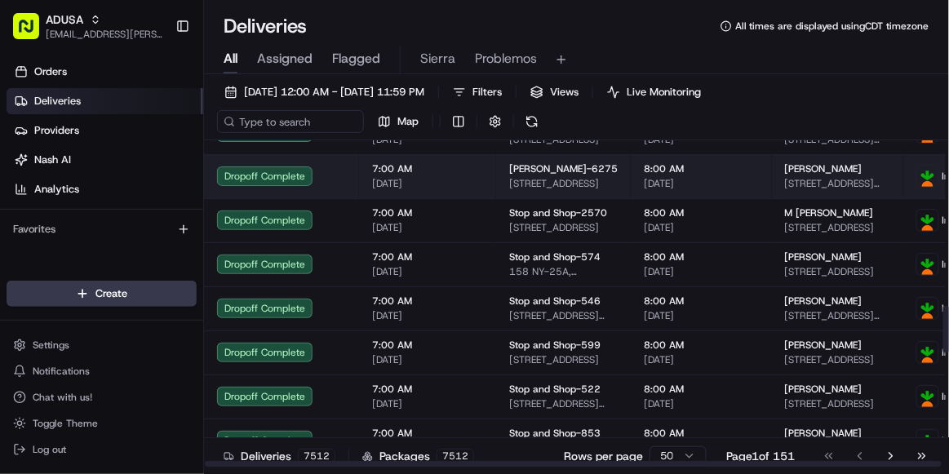
scroll to position [1139, 0]
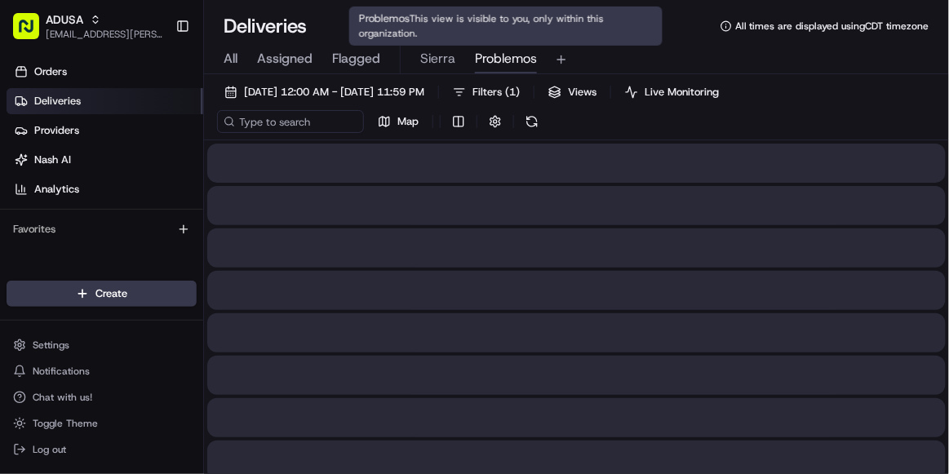
click at [496, 64] on span "Problemos" at bounding box center [506, 59] width 62 height 20
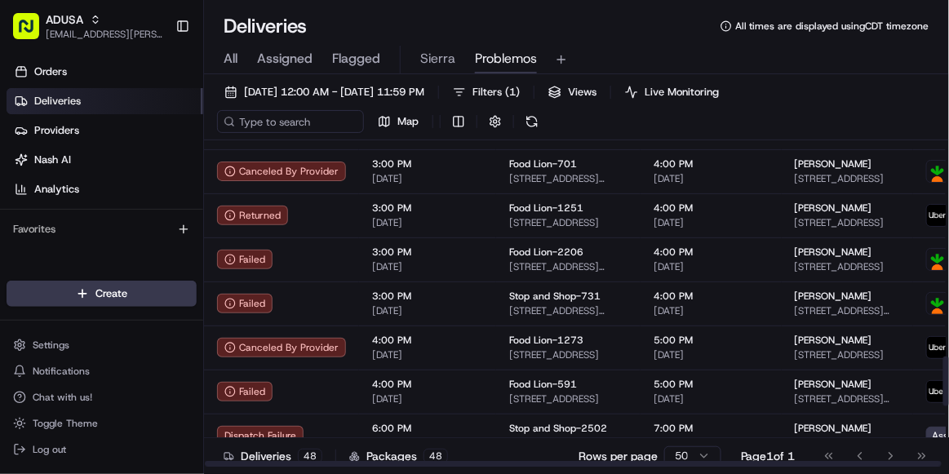
scroll to position [1829, 0]
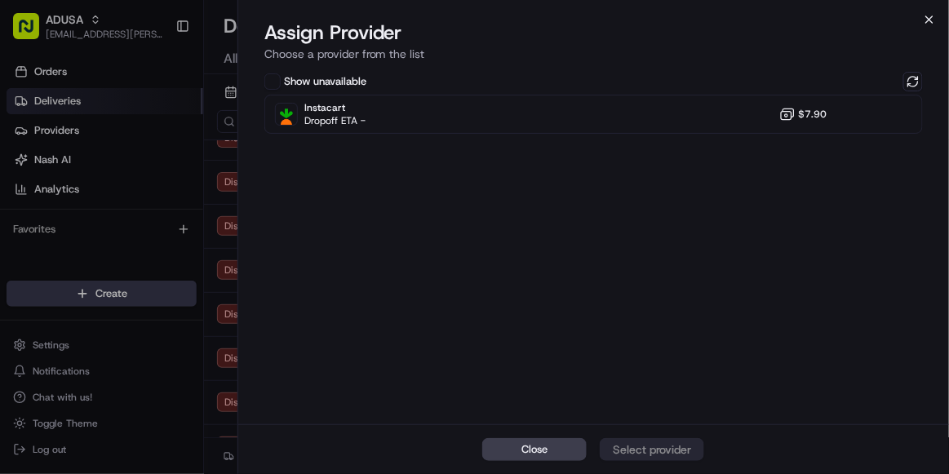
click at [931, 23] on icon "button" at bounding box center [929, 19] width 13 height 13
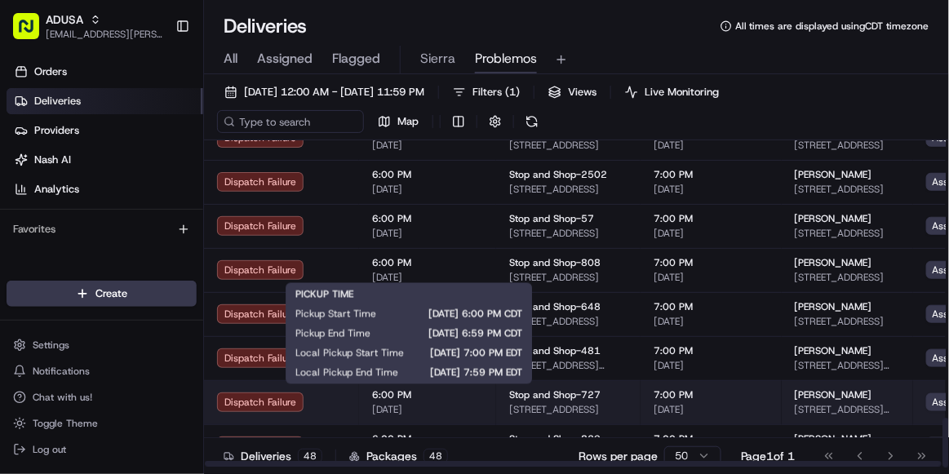
click at [439, 397] on span "6:00 PM" at bounding box center [427, 394] width 111 height 13
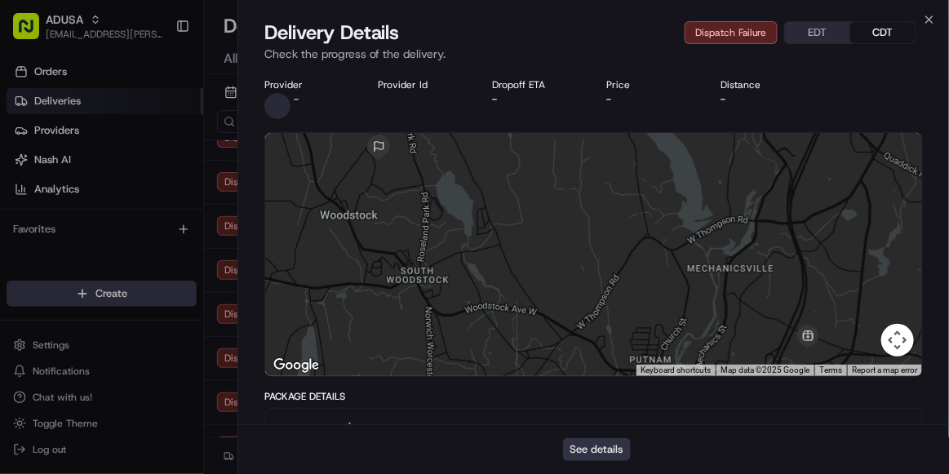
click at [601, 456] on button "See details" at bounding box center [597, 449] width 68 height 23
click at [933, 20] on icon "button" at bounding box center [929, 19] width 13 height 13
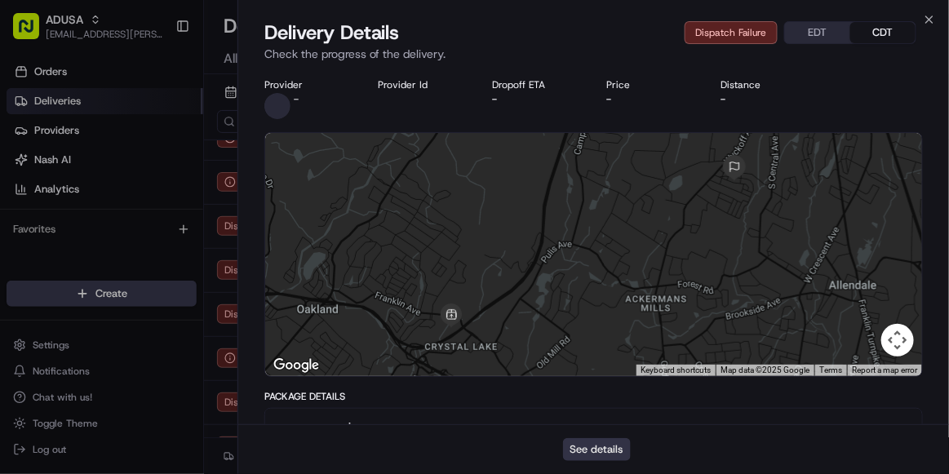
click at [608, 450] on button "See details" at bounding box center [597, 449] width 68 height 23
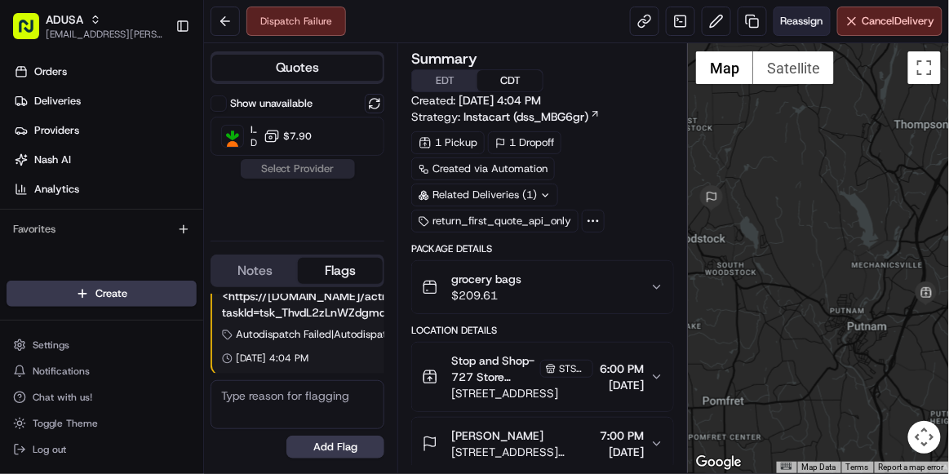
click at [794, 26] on span "Reassign" at bounding box center [802, 21] width 42 height 15
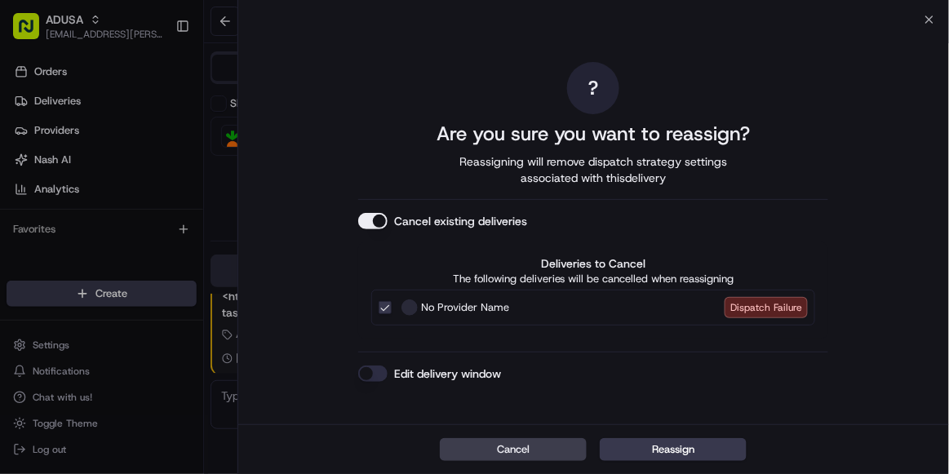
click at [375, 375] on button "Edit delivery window" at bounding box center [372, 374] width 29 height 16
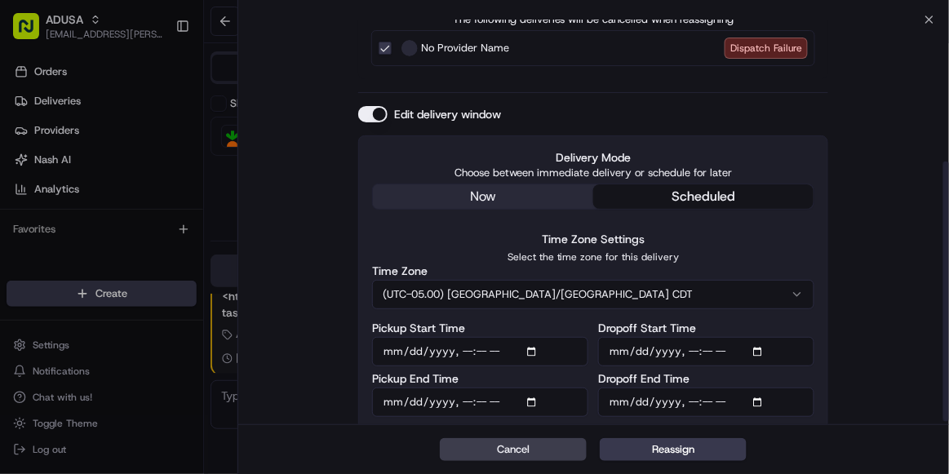
scroll to position [222, 0]
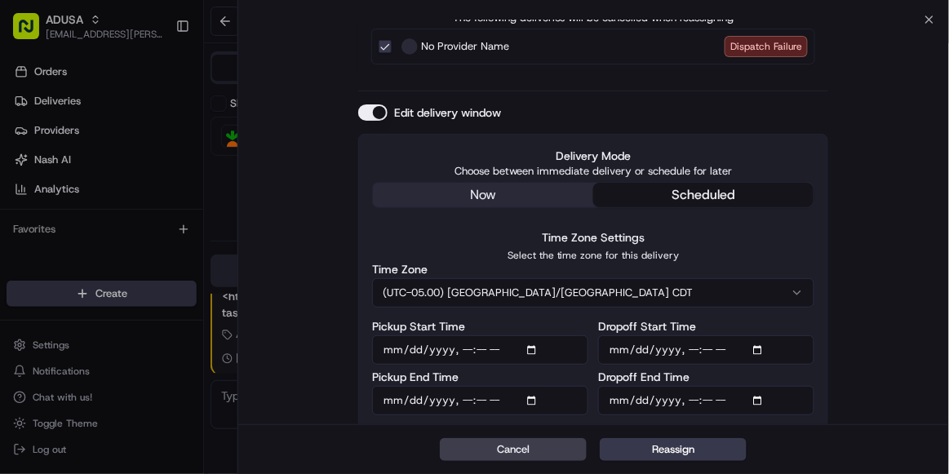
click at [458, 290] on button "(UTC-05.00) [GEOGRAPHIC_DATA]/[GEOGRAPHIC_DATA] CDT" at bounding box center [593, 292] width 442 height 29
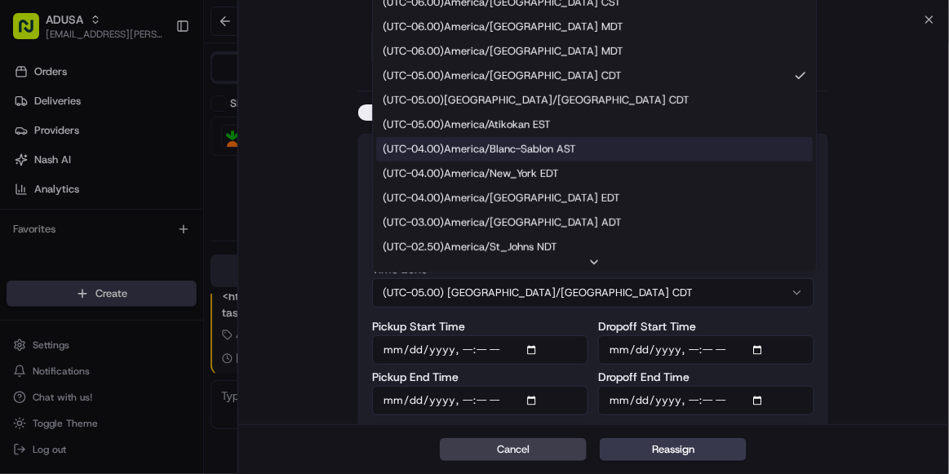
scroll to position [166, 0]
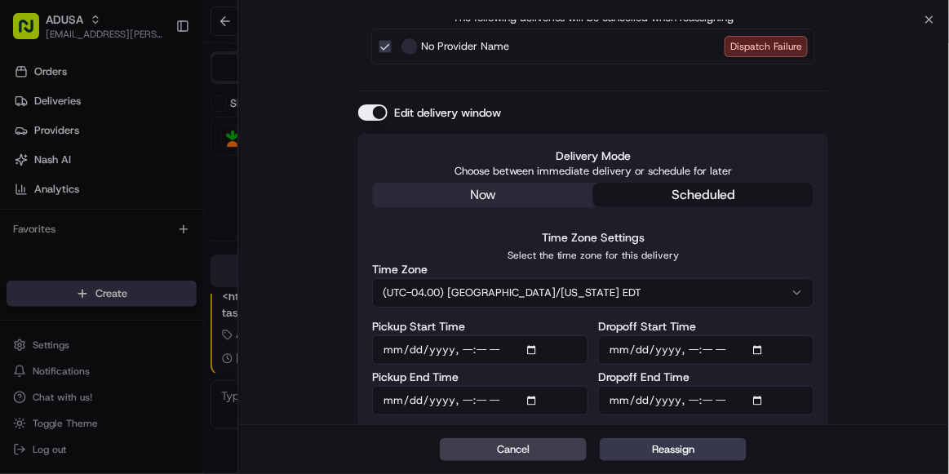
click at [467, 349] on input "Pickup Start Time" at bounding box center [480, 349] width 216 height 29
type input "[DATE]T19:00"
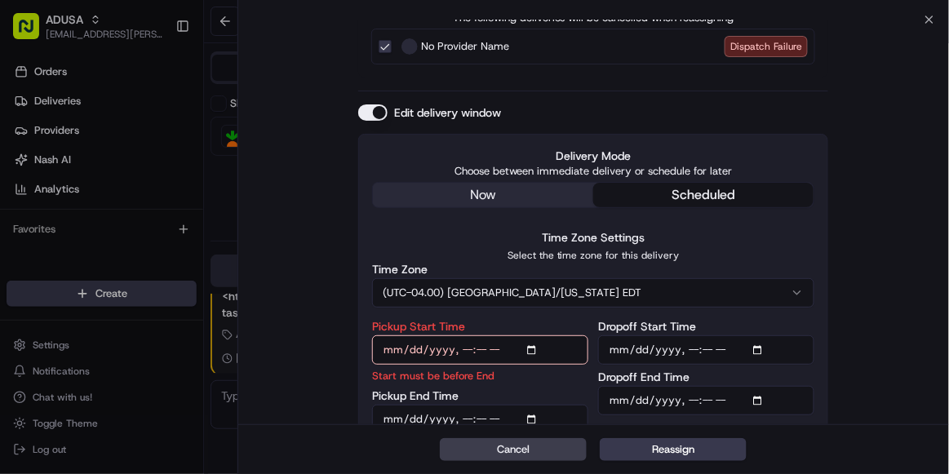
click at [457, 419] on input "Pickup End Time" at bounding box center [480, 419] width 216 height 29
type input "[DATE]T19:59"
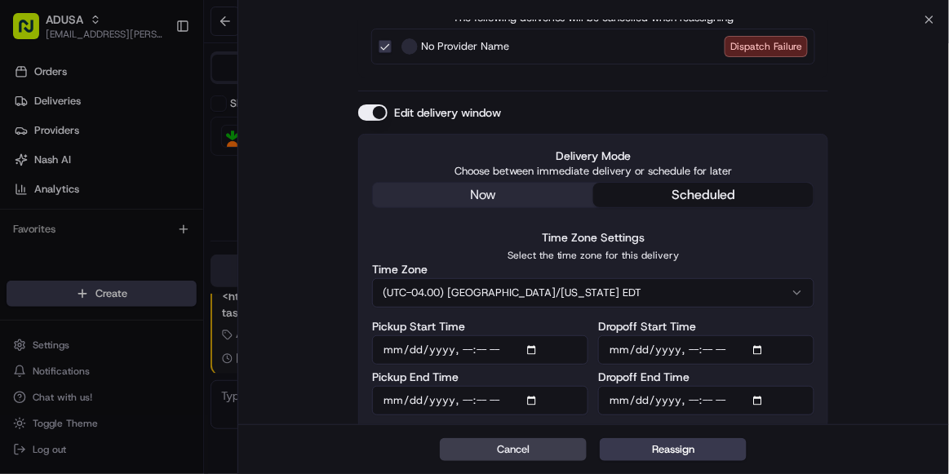
click at [689, 345] on input "Dropoff Start Time" at bounding box center [706, 349] width 216 height 29
type input "[DATE]T19:00"
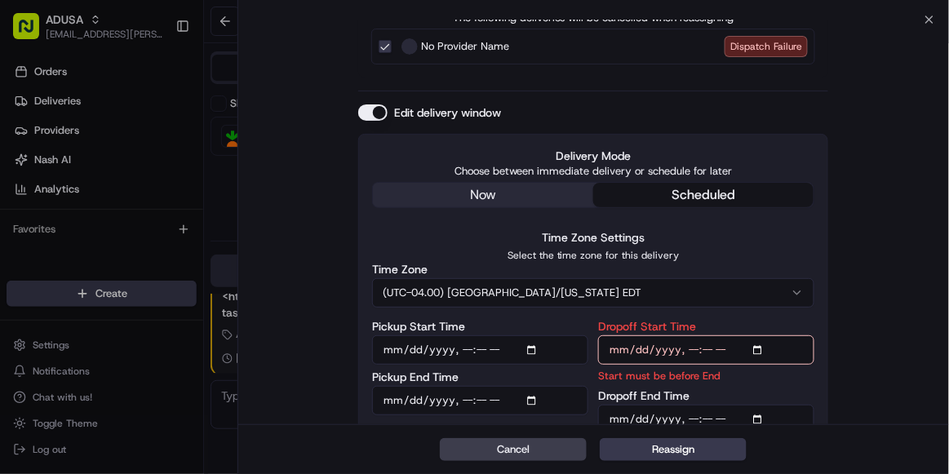
click at [688, 415] on input "Dropoff End Time" at bounding box center [706, 419] width 216 height 29
type input "[DATE]T20:00"
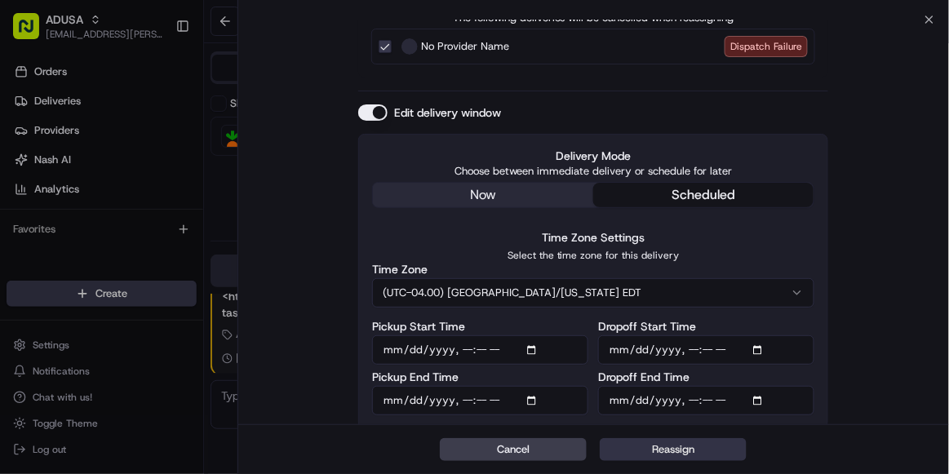
click at [674, 447] on button "Reassign" at bounding box center [673, 449] width 147 height 23
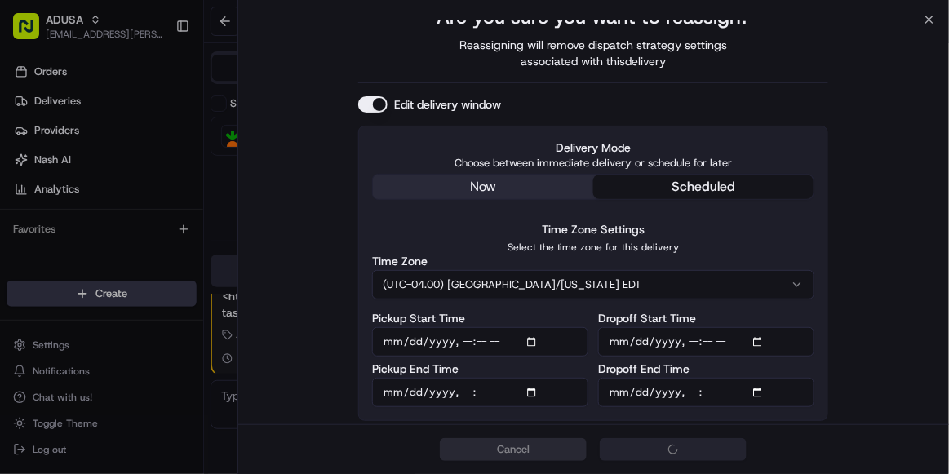
scroll to position [70, 0]
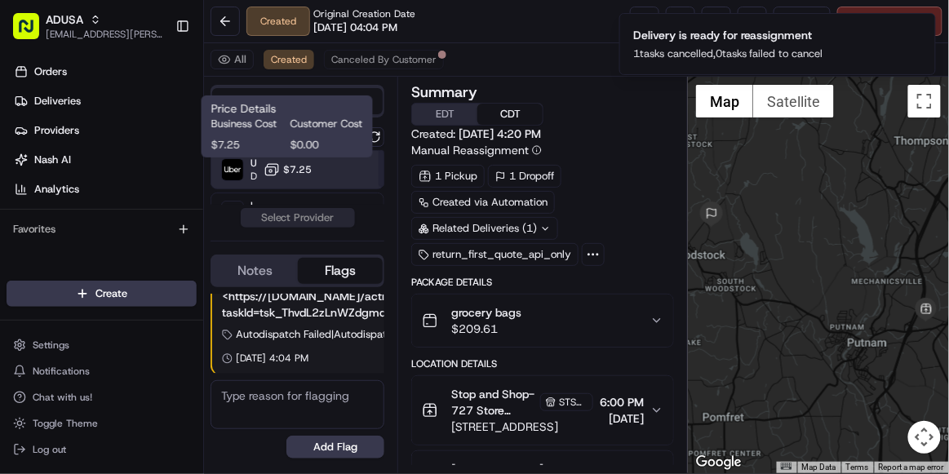
click at [273, 162] on icon at bounding box center [272, 170] width 16 height 16
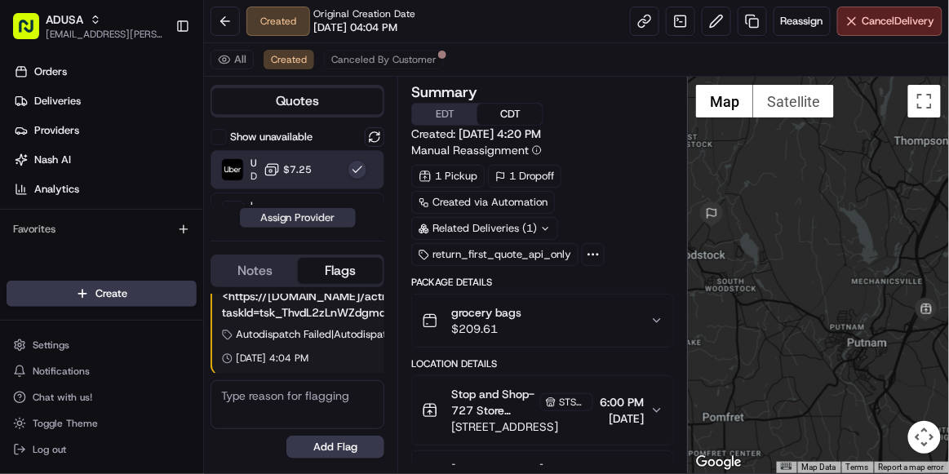
click at [293, 219] on button "Assign Provider" at bounding box center [298, 218] width 116 height 20
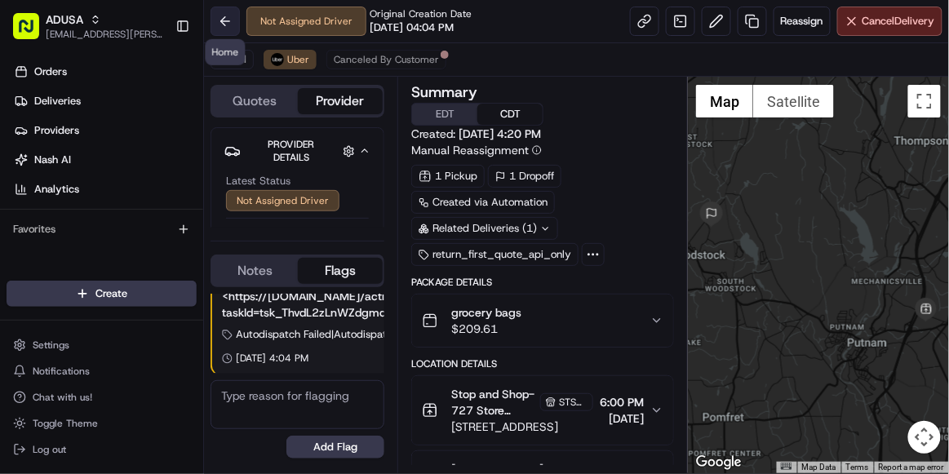
click at [229, 24] on button at bounding box center [225, 21] width 29 height 29
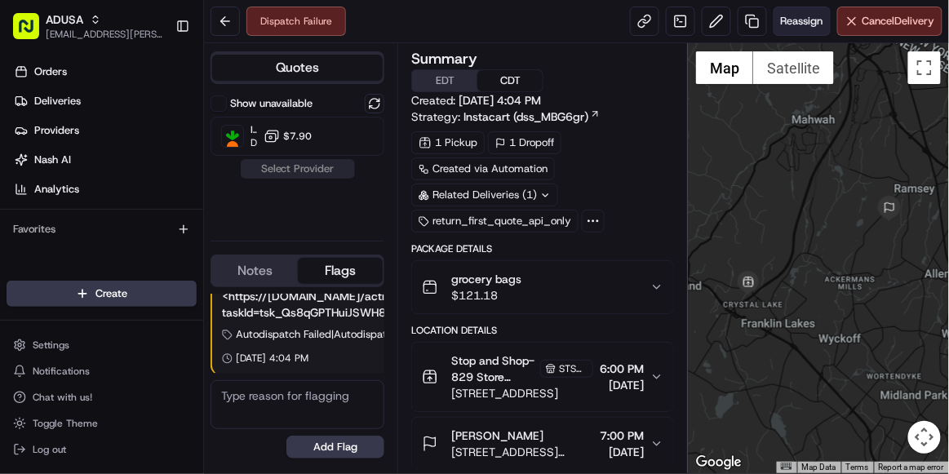
click at [787, 24] on span "Reassign" at bounding box center [802, 21] width 42 height 15
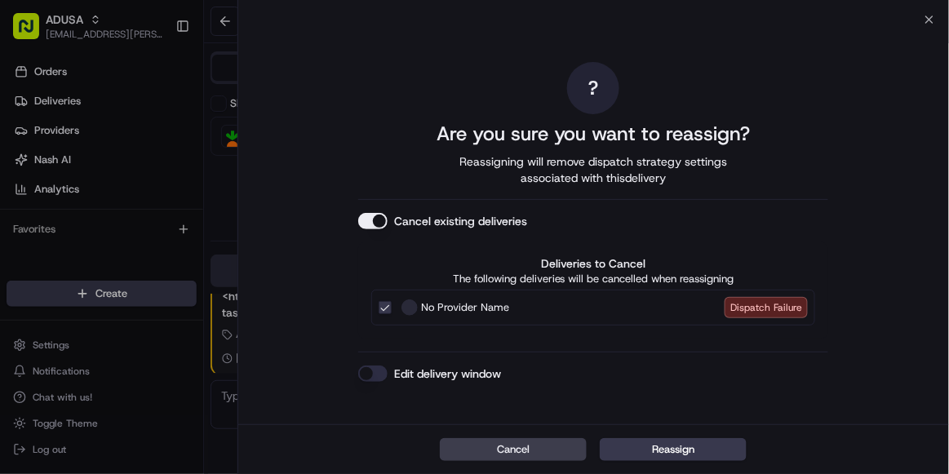
click at [375, 366] on button "Edit delivery window" at bounding box center [372, 374] width 29 height 16
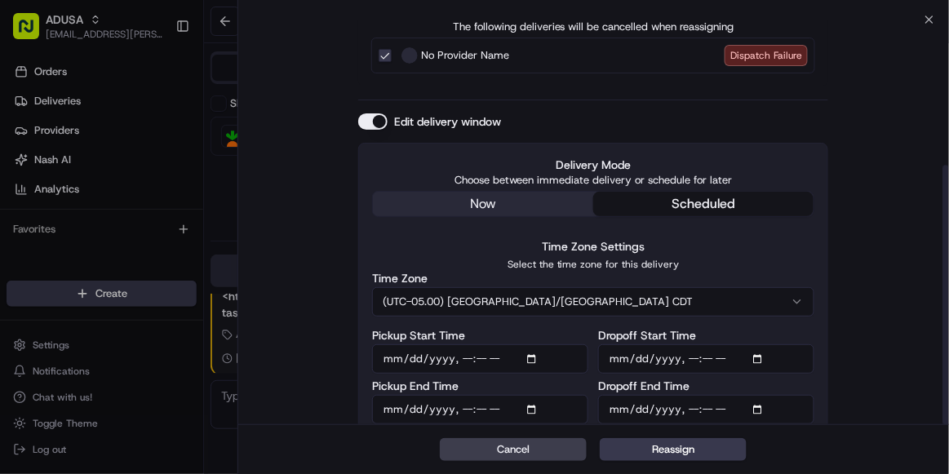
scroll to position [227, 0]
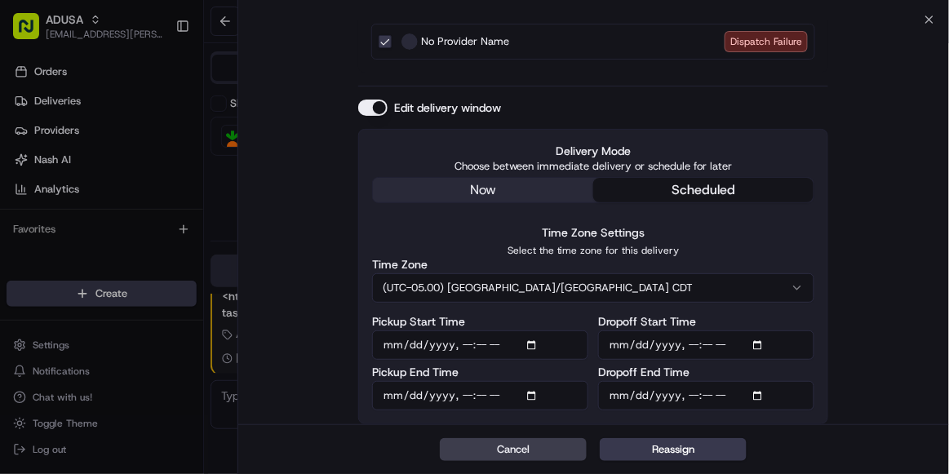
click at [494, 287] on button "(UTC-05.00) [GEOGRAPHIC_DATA]/[GEOGRAPHIC_DATA] CDT" at bounding box center [593, 287] width 442 height 29
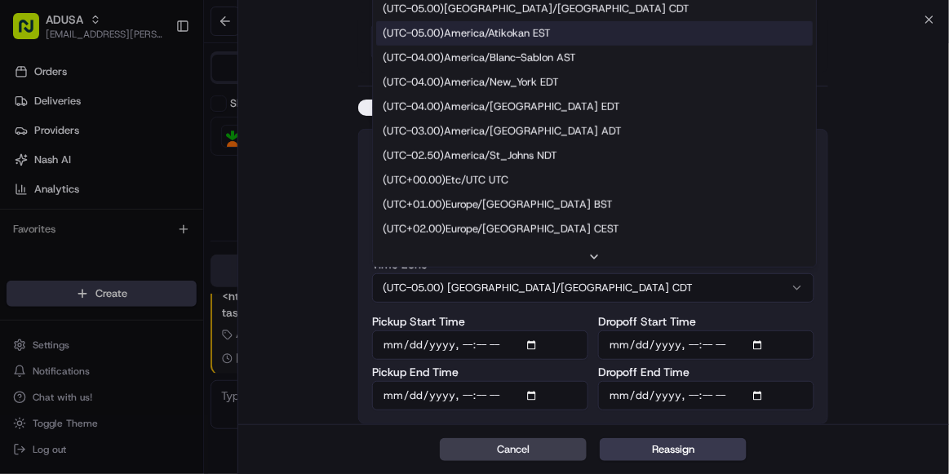
scroll to position [255, 0]
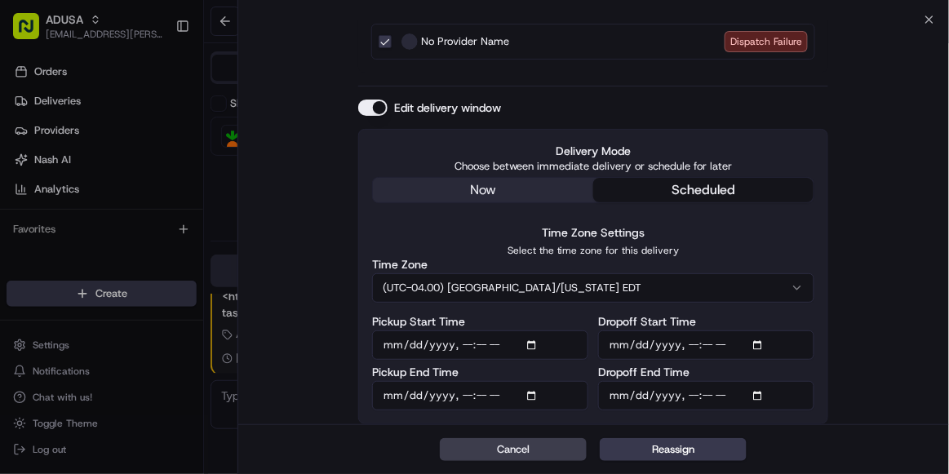
click at [462, 343] on input "Pickup Start Time" at bounding box center [480, 344] width 216 height 29
type input "[DATE]T19:00"
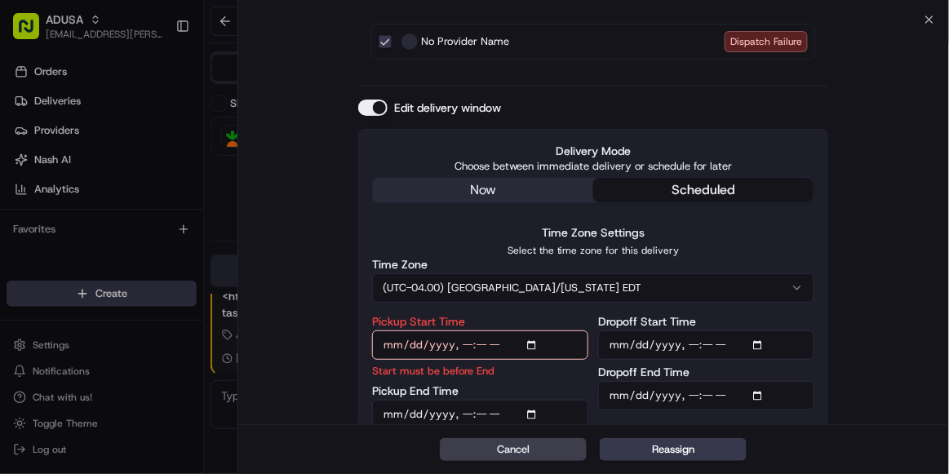
click at [461, 417] on input "Pickup End Time" at bounding box center [480, 414] width 216 height 29
type input "[DATE]T19:59"
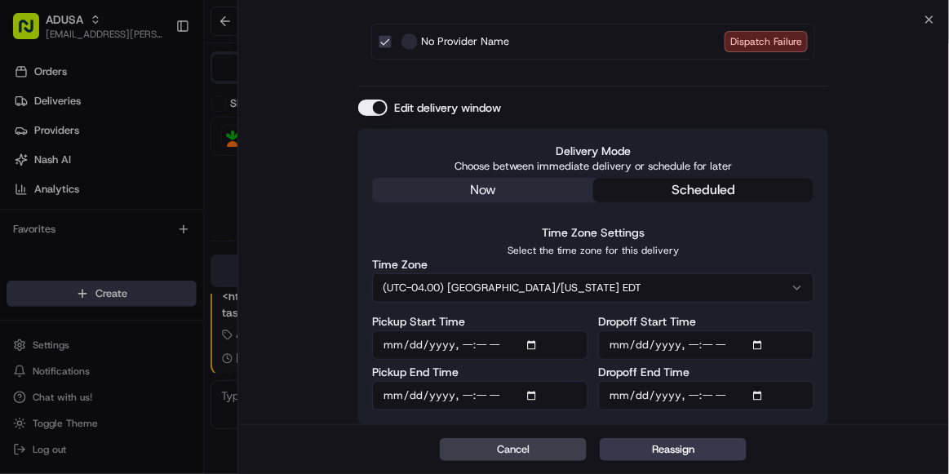
click at [685, 342] on input "Dropoff Start Time" at bounding box center [706, 344] width 216 height 29
type input "[DATE]T19:00"
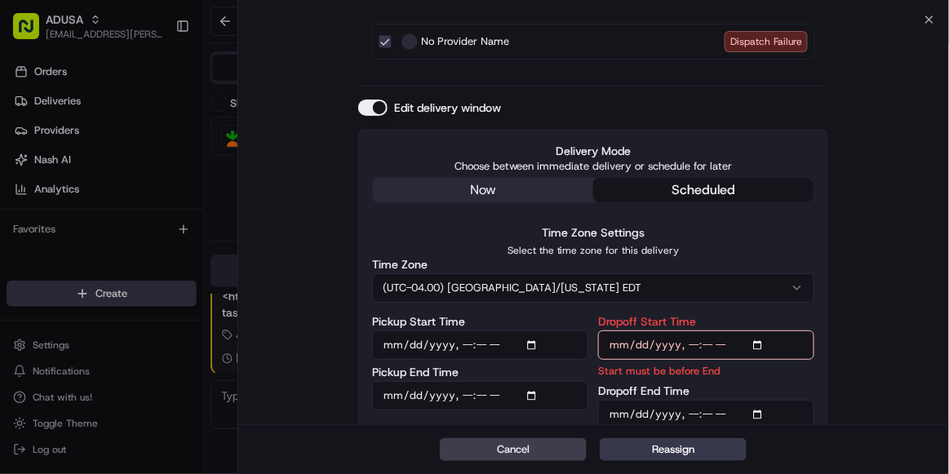
click at [686, 412] on input "Dropoff End Time" at bounding box center [706, 414] width 216 height 29
type input "[DATE]T20:00"
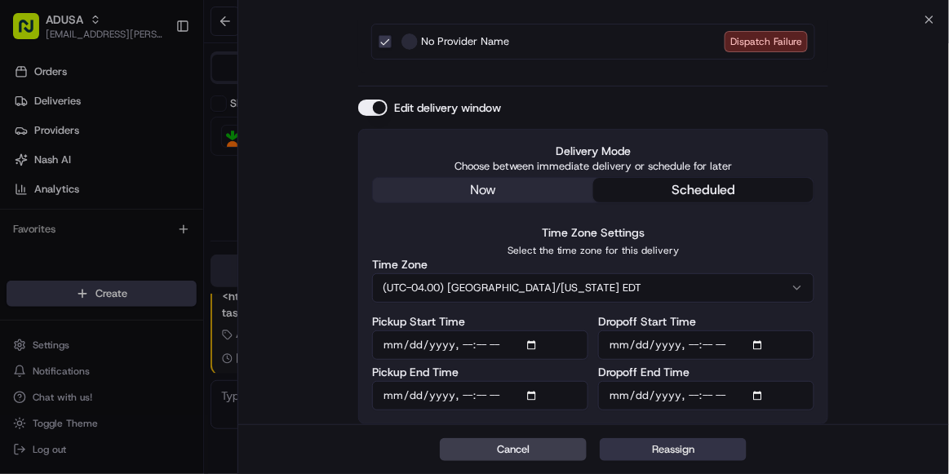
click at [675, 450] on button "Reassign" at bounding box center [673, 449] width 147 height 23
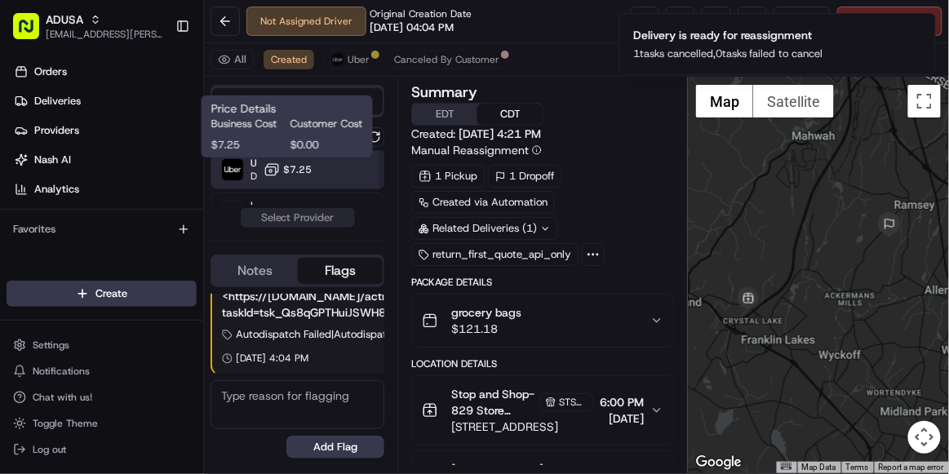
click at [310, 164] on span "$7.25" at bounding box center [297, 169] width 29 height 13
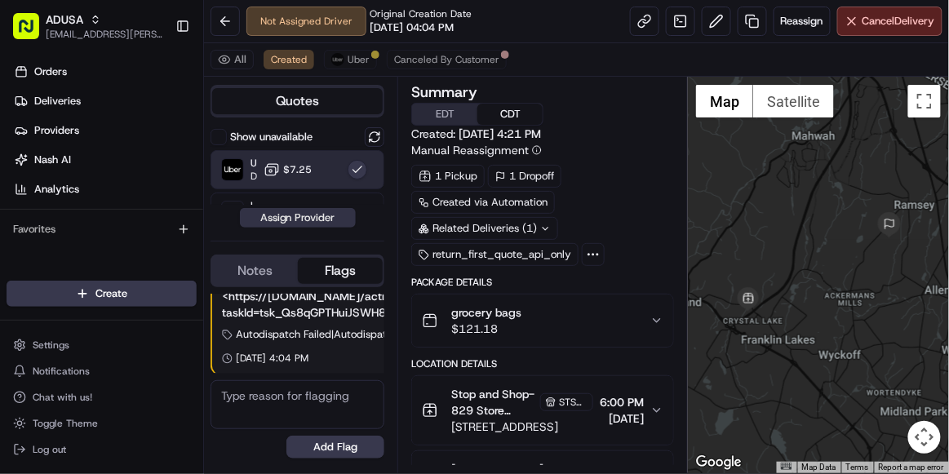
click at [304, 224] on button "Assign Provider" at bounding box center [298, 218] width 116 height 20
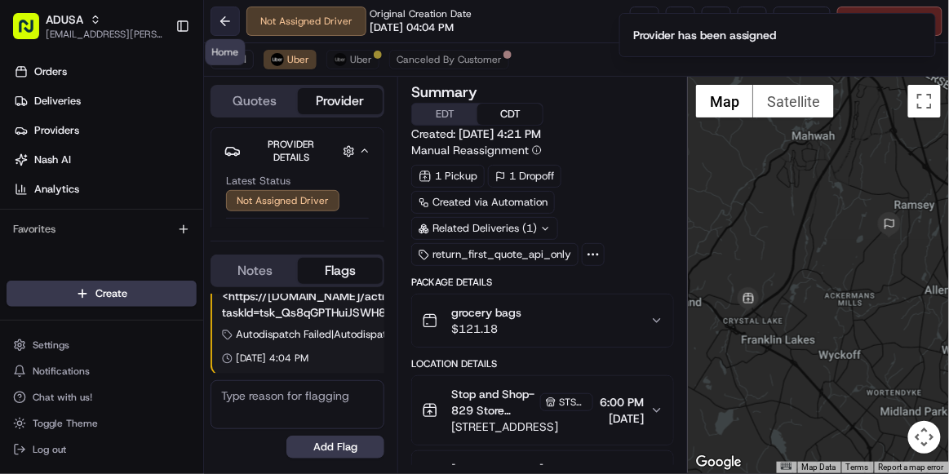
click at [218, 25] on button at bounding box center [225, 21] width 29 height 29
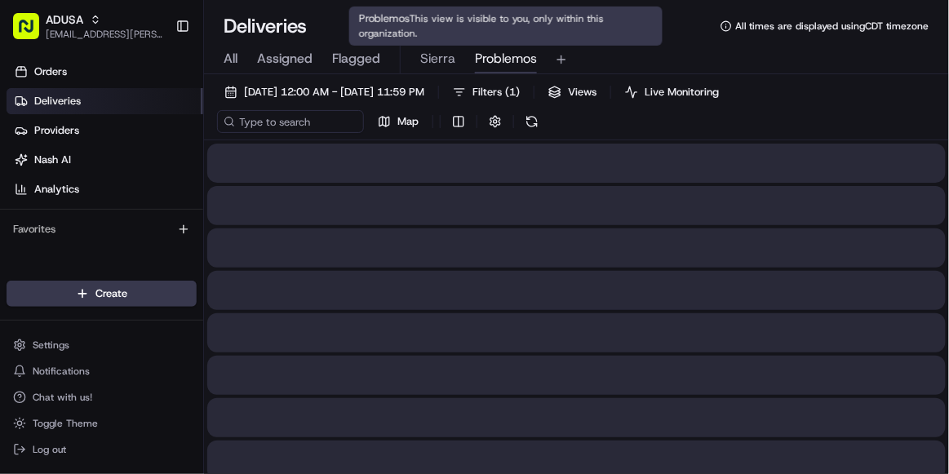
click at [500, 62] on span "Problemos" at bounding box center [506, 59] width 62 height 20
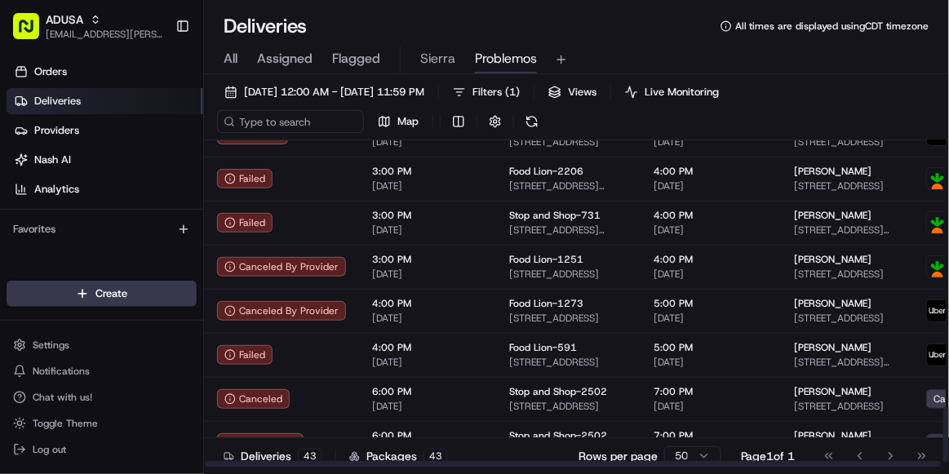
scroll to position [1608, 0]
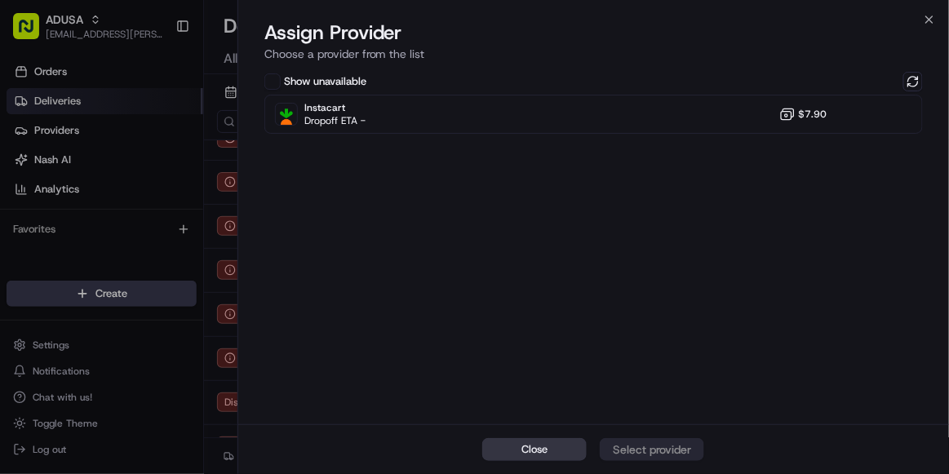
click at [556, 455] on button "Close" at bounding box center [534, 449] width 104 height 23
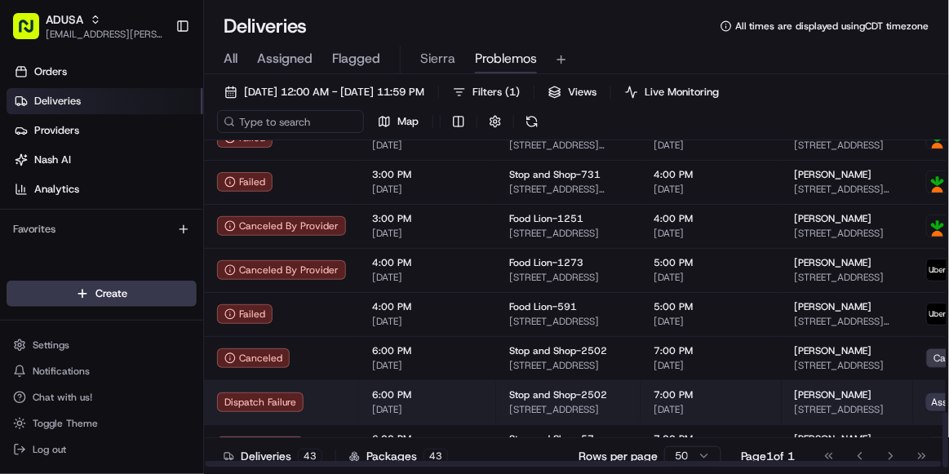
click at [471, 395] on span "6:00 PM" at bounding box center [427, 394] width 111 height 13
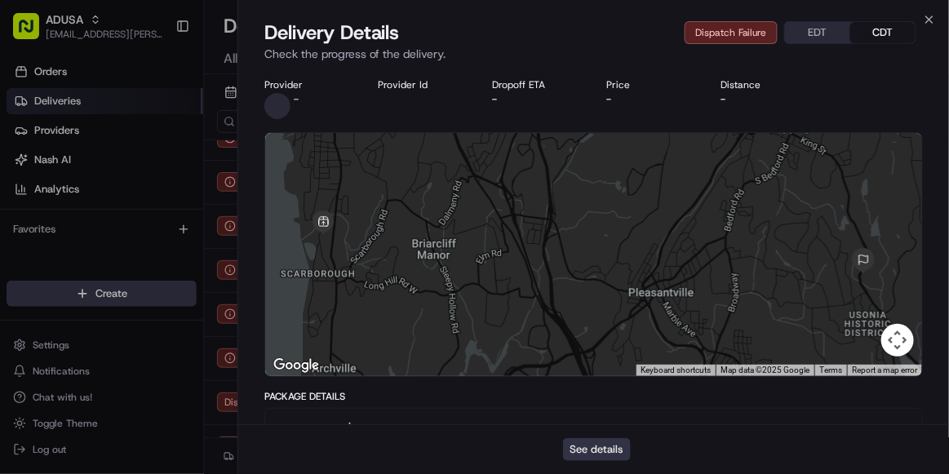
click at [584, 445] on button "See details" at bounding box center [597, 449] width 68 height 23
drag, startPoint x: 930, startPoint y: 24, endPoint x: 529, endPoint y: 198, distance: 437.5
click at [930, 24] on icon "button" at bounding box center [929, 19] width 13 height 13
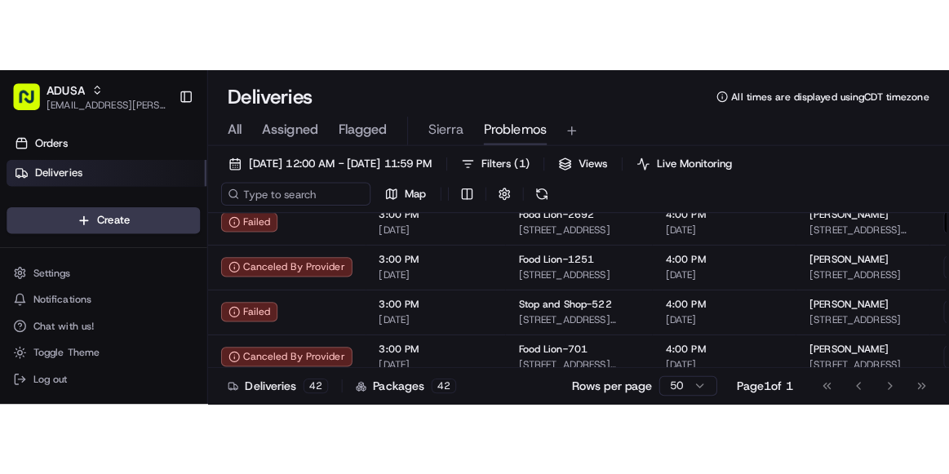
scroll to position [0, 0]
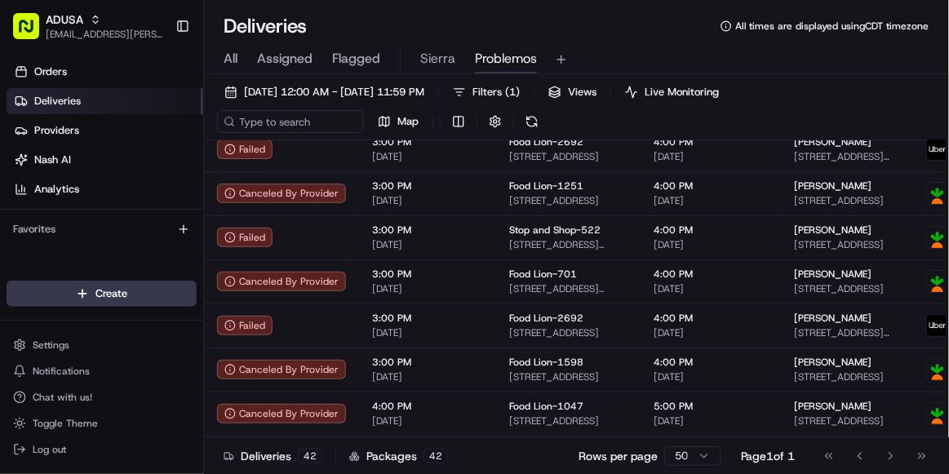
click at [627, 55] on div "All Assigned Flagged Sierra Problemos" at bounding box center [576, 60] width 745 height 29
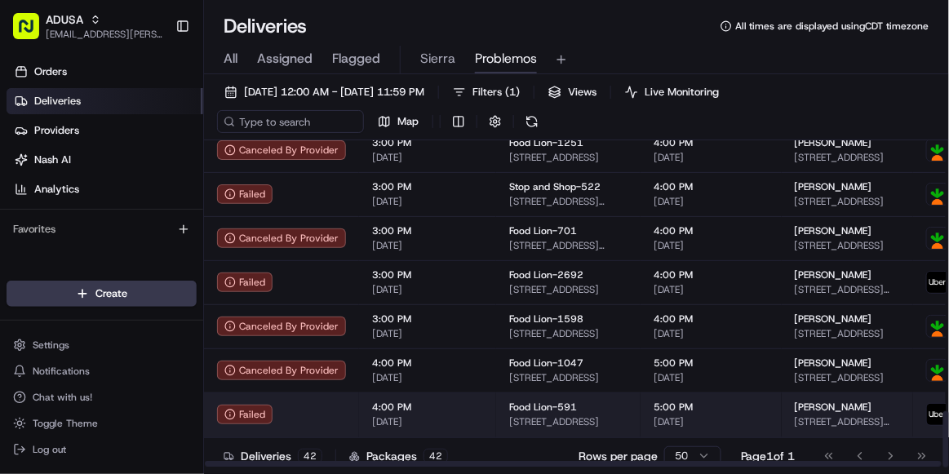
scroll to position [1572, 0]
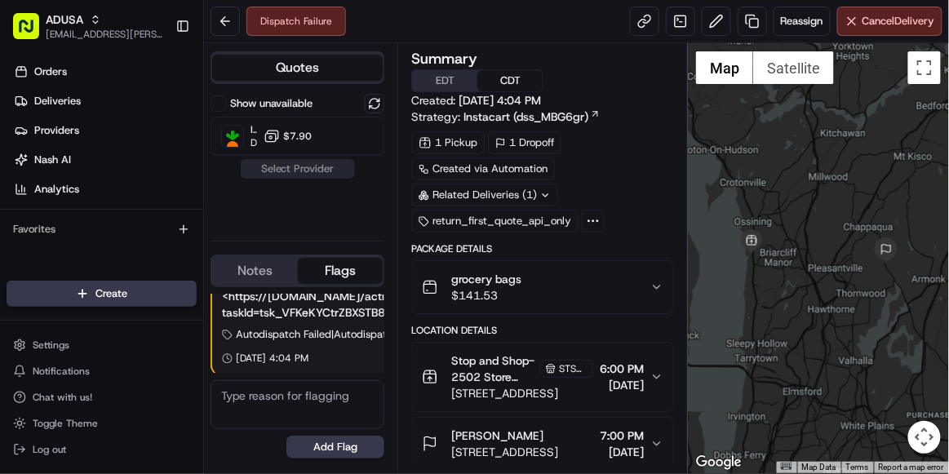
click at [455, 81] on button "EDT" at bounding box center [444, 80] width 65 height 21
click at [796, 20] on span "Reassign" at bounding box center [802, 21] width 42 height 15
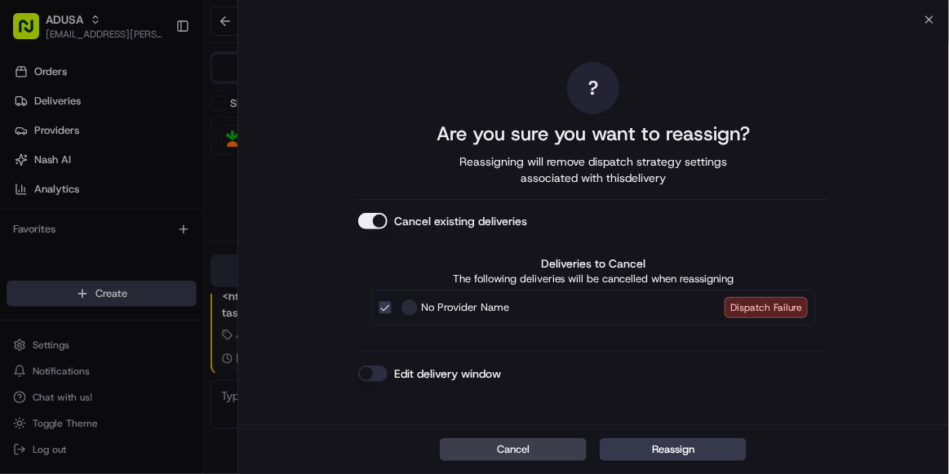
click at [377, 378] on button "Edit delivery window" at bounding box center [372, 374] width 29 height 16
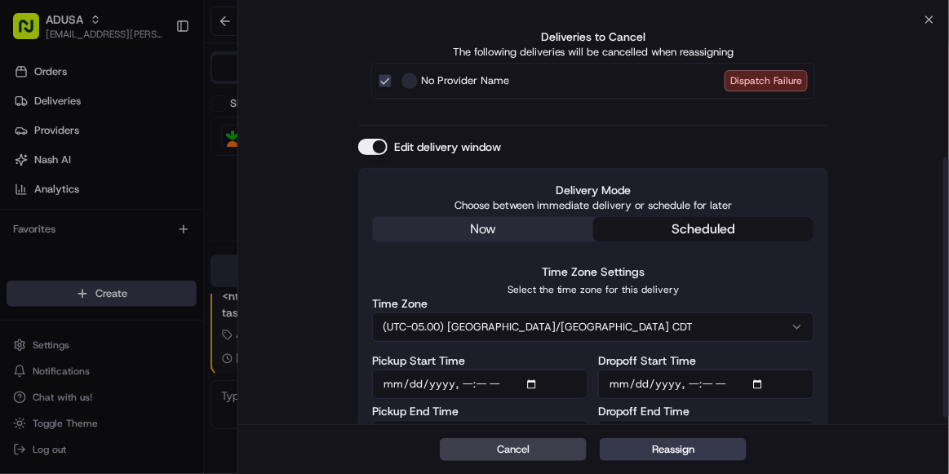
scroll to position [227, 0]
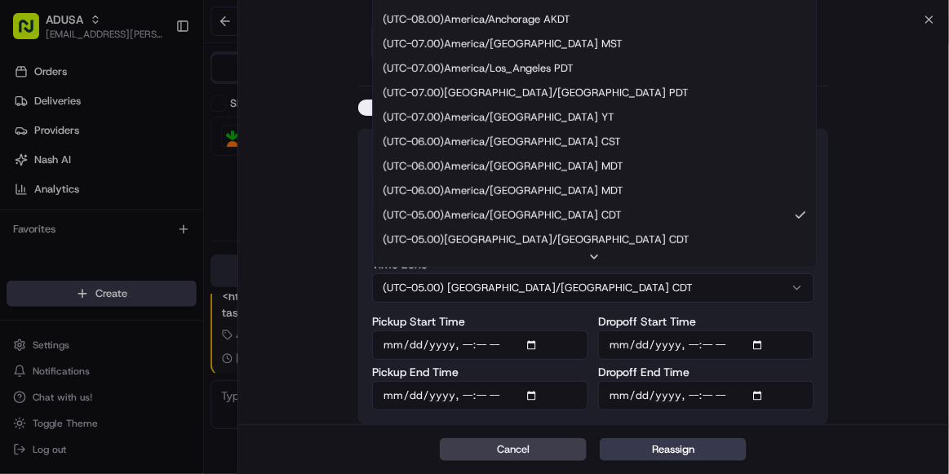
click at [511, 288] on button "(UTC-05.00) [GEOGRAPHIC_DATA]/[GEOGRAPHIC_DATA] CDT" at bounding box center [593, 287] width 442 height 29
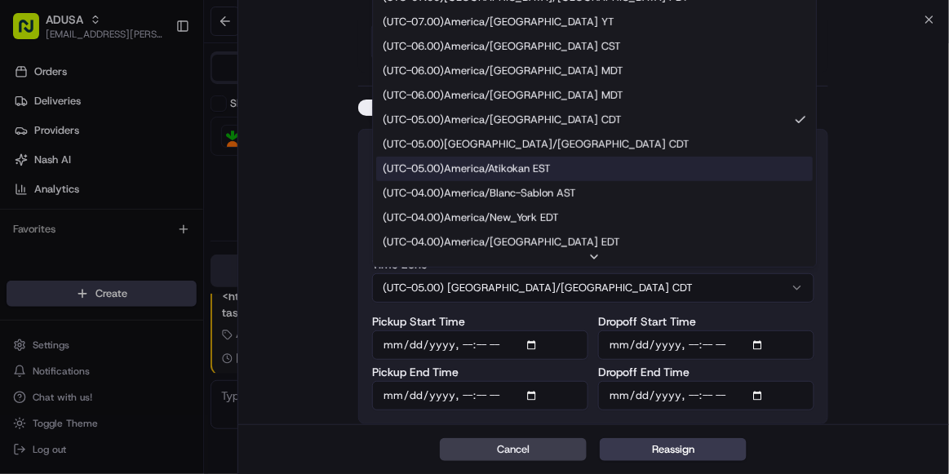
scroll to position [124, 0]
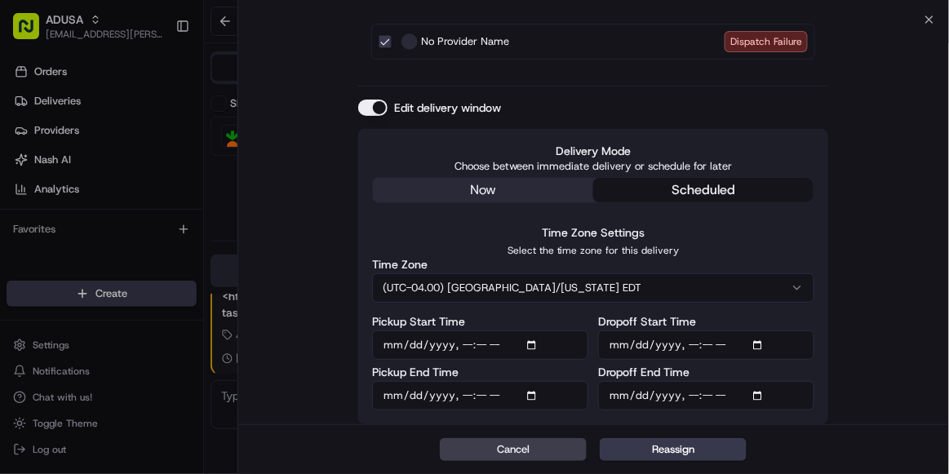
click at [465, 343] on input "Pickup Start Time" at bounding box center [480, 344] width 216 height 29
type input "[DATE]T19:00"
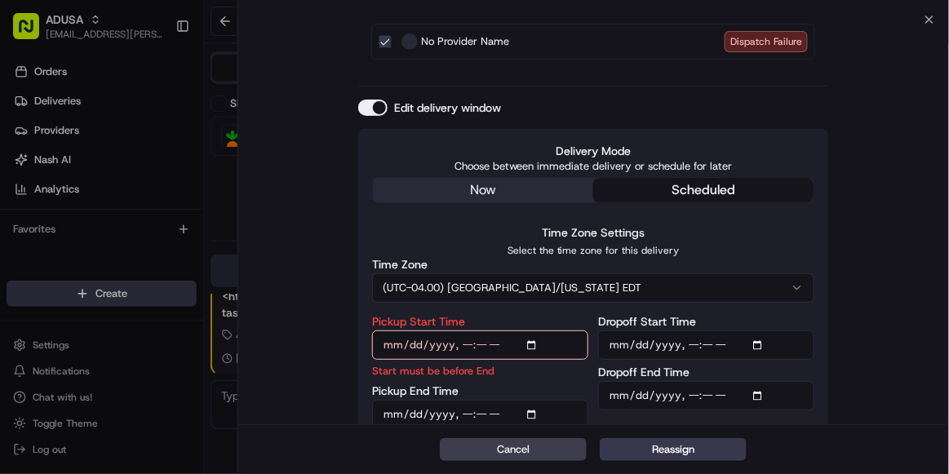
click at [458, 412] on input "Pickup End Time" at bounding box center [480, 414] width 216 height 29
type input "[DATE]T19:59"
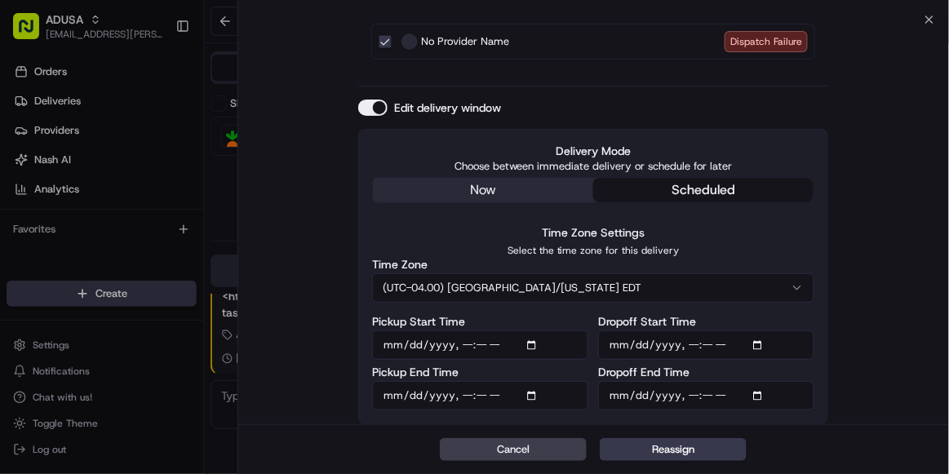
click at [687, 344] on input "Dropoff Start Time" at bounding box center [706, 344] width 216 height 29
type input "[DATE]T19:00"
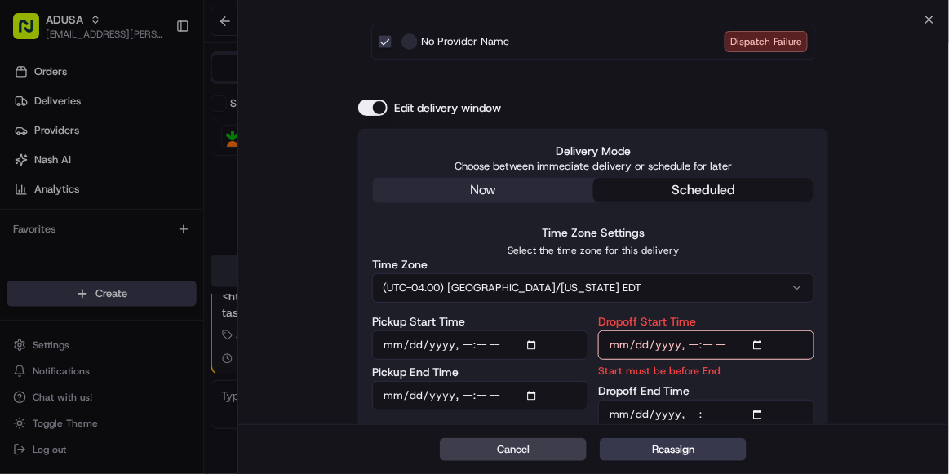
click at [690, 413] on input "Dropoff End Time" at bounding box center [706, 414] width 216 height 29
type input "[DATE]T20:00"
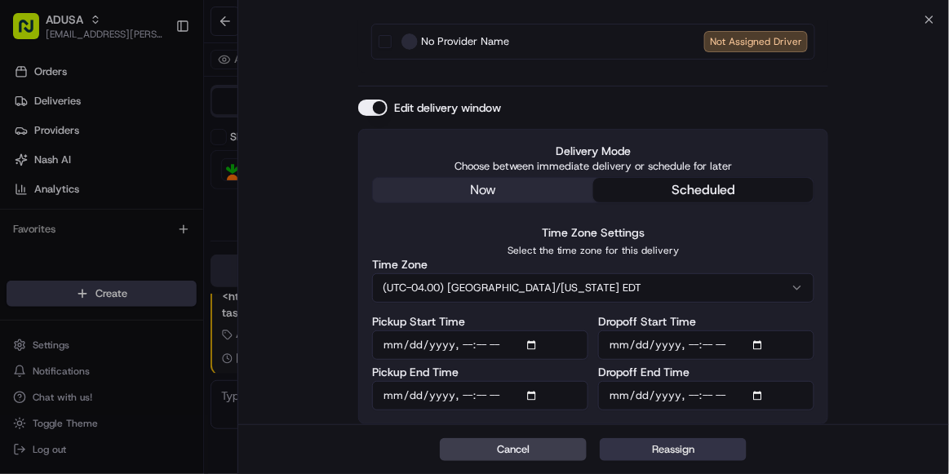
click at [675, 447] on button "Reassign" at bounding box center [673, 449] width 147 height 23
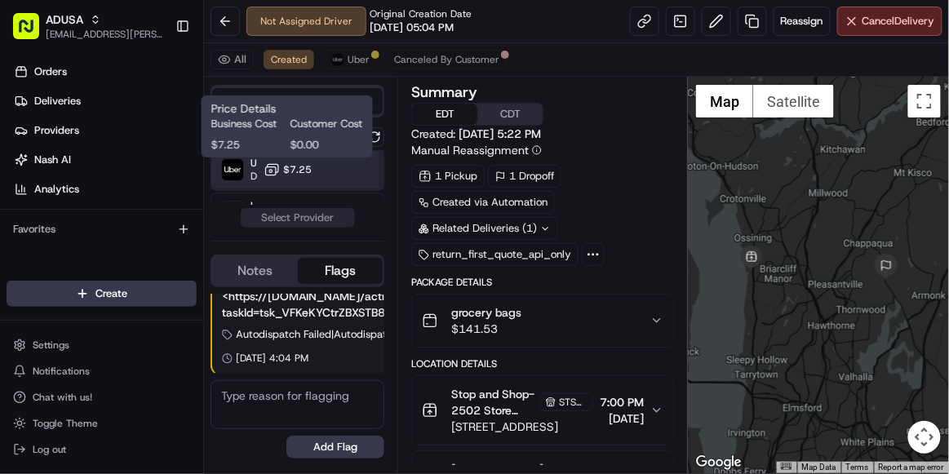
click at [313, 166] on div "Uber Dropoff ETA 2 hours $7.25" at bounding box center [298, 169] width 174 height 39
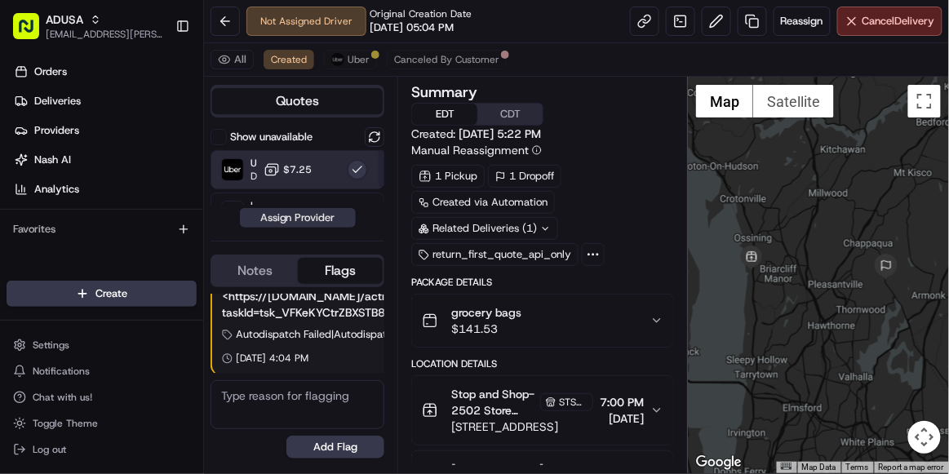
click at [313, 215] on button "Assign Provider" at bounding box center [298, 218] width 116 height 20
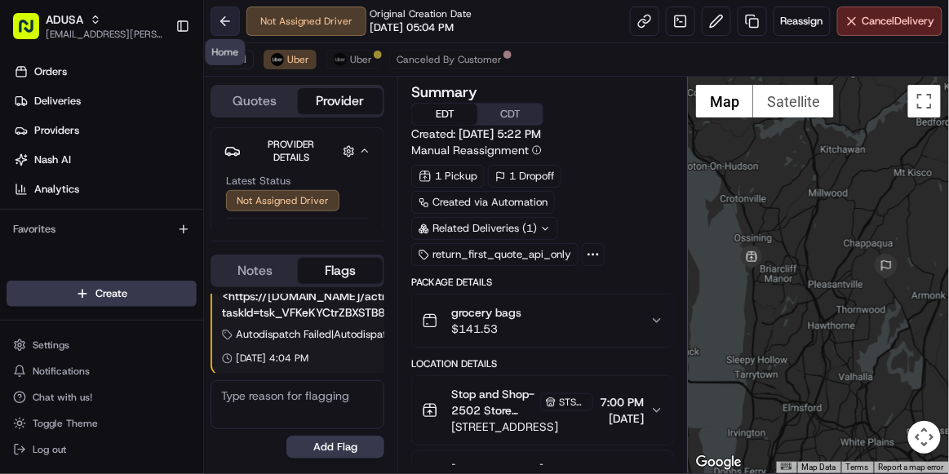
click at [227, 32] on button at bounding box center [225, 21] width 29 height 29
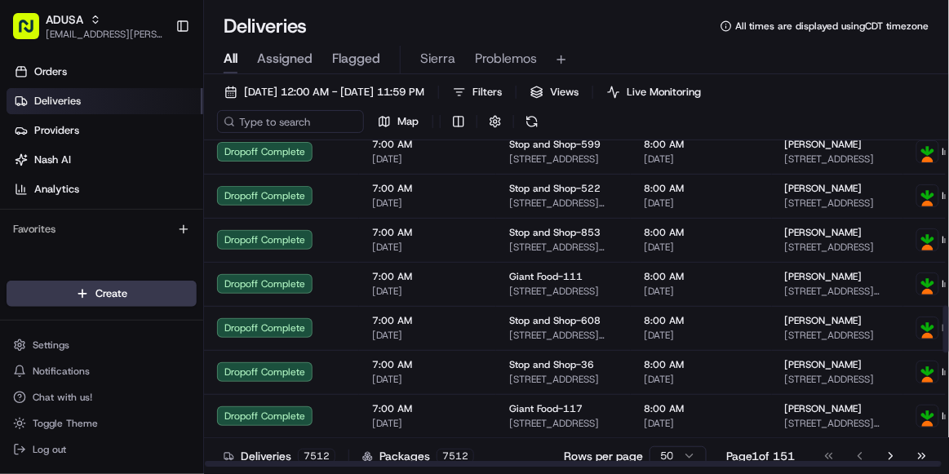
scroll to position [1442, 0]
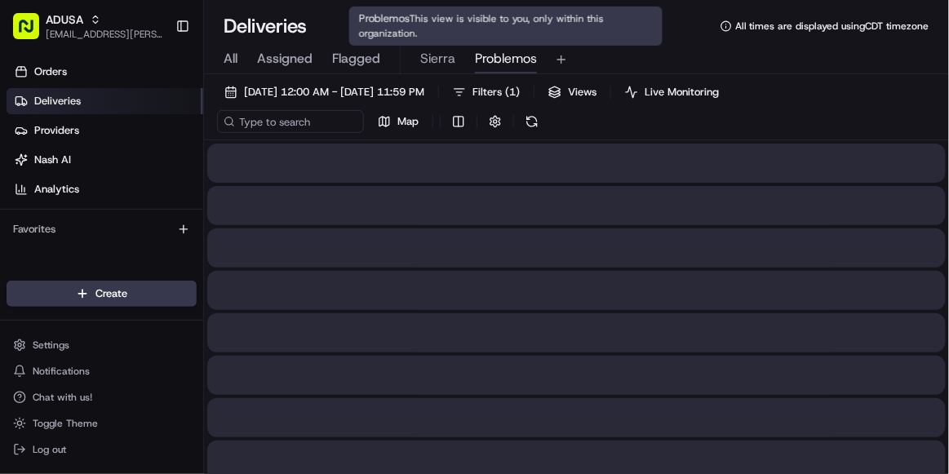
click at [499, 54] on span "Problemos" at bounding box center [506, 59] width 62 height 20
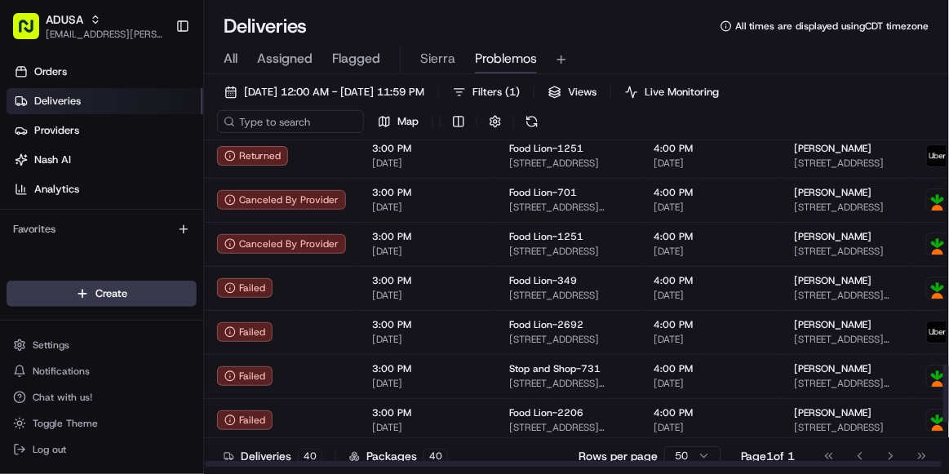
scroll to position [1484, 0]
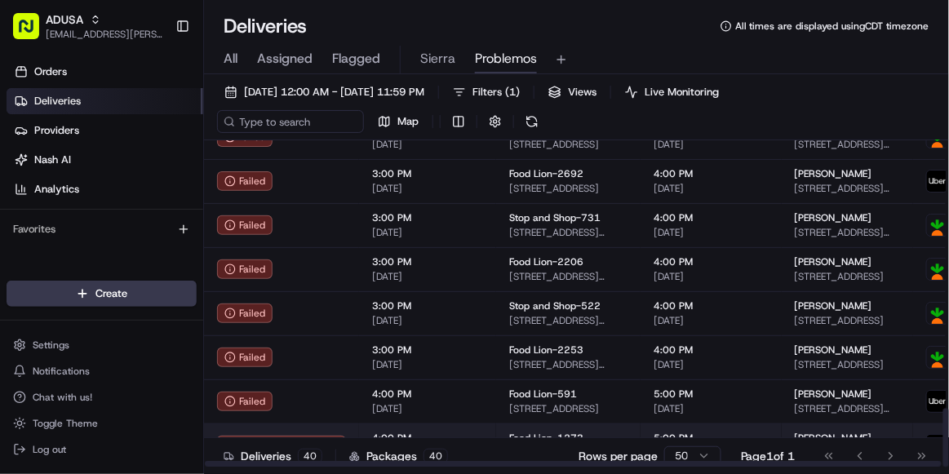
click at [486, 435] on td "4:00 PM [DATE]" at bounding box center [427, 445] width 137 height 44
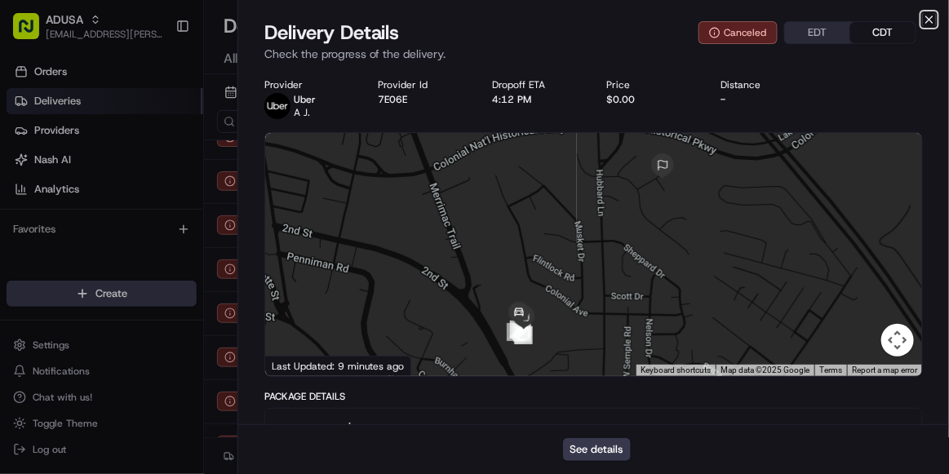
click at [933, 18] on icon "button" at bounding box center [929, 19] width 13 height 13
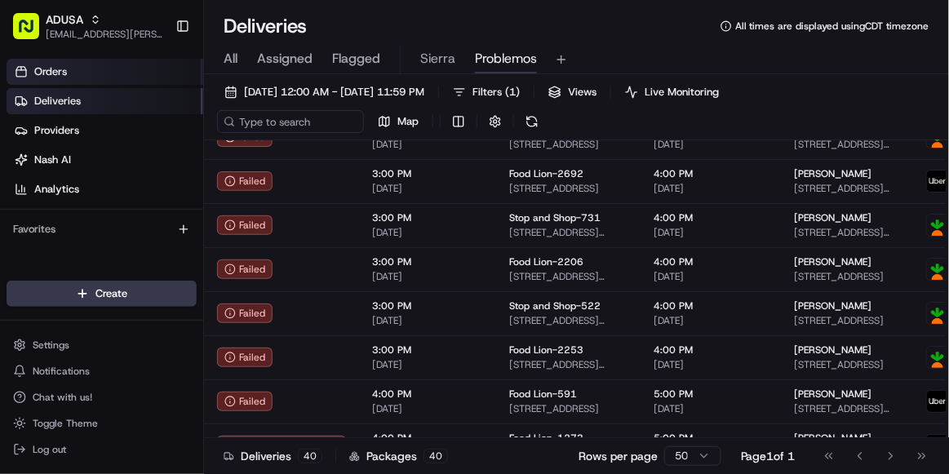
click at [109, 68] on link "Orders" at bounding box center [105, 72] width 197 height 26
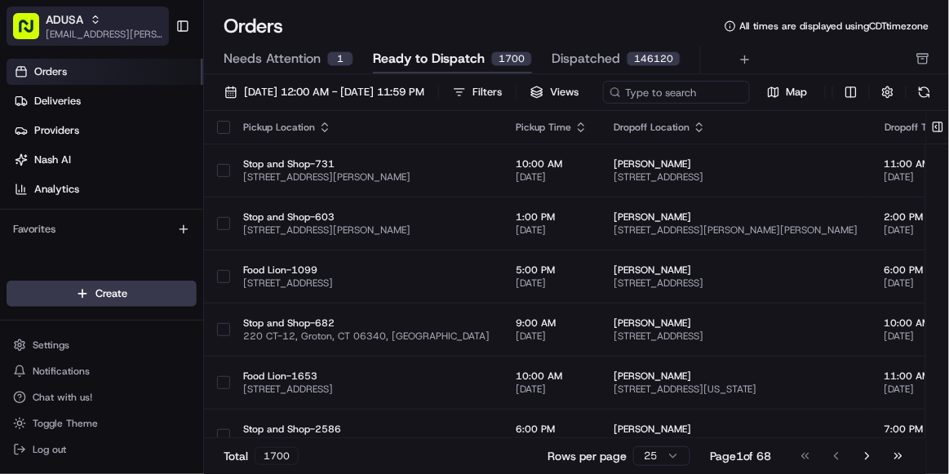
click at [87, 29] on span "[EMAIL_ADDRESS][PERSON_NAME][DOMAIN_NAME]" at bounding box center [104, 34] width 117 height 13
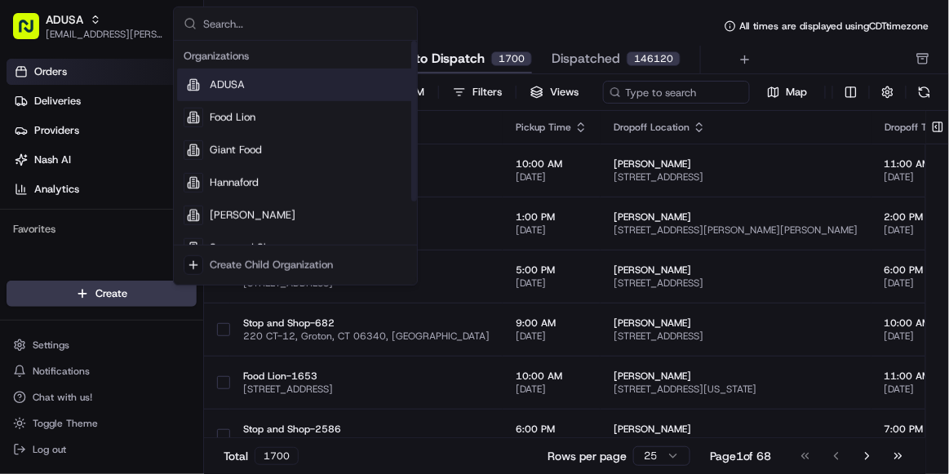
click at [247, 91] on div "ADUSA" at bounding box center [295, 85] width 237 height 33
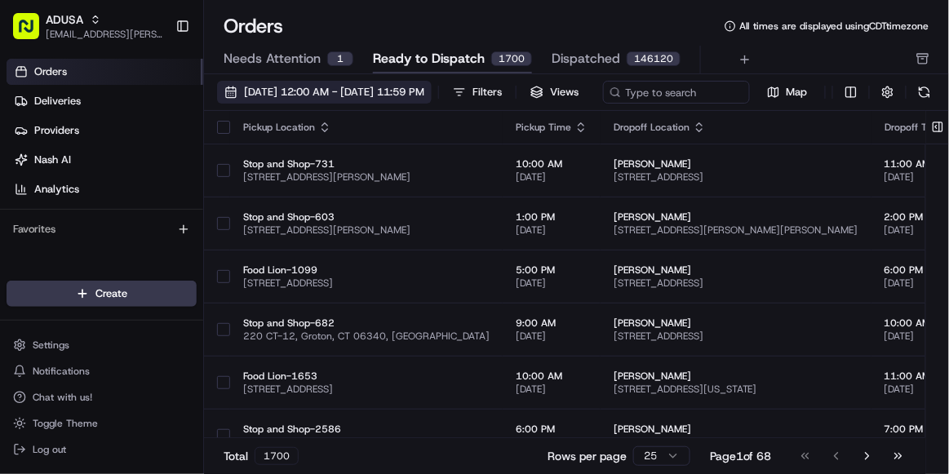
click at [397, 96] on span "[DATE] 12:00 AM - [DATE] 11:59 PM" at bounding box center [334, 92] width 180 height 15
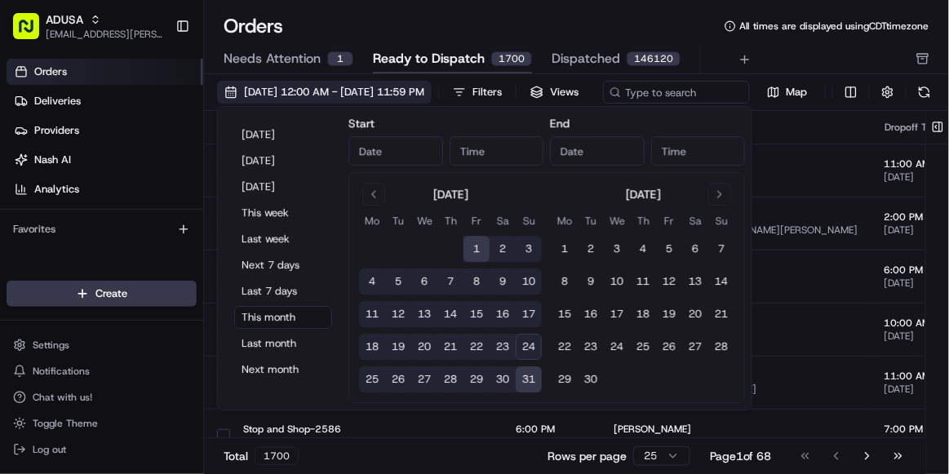
type input "[DATE]"
type input "12:00 AM"
type input "[DATE]"
type input "11:59 PM"
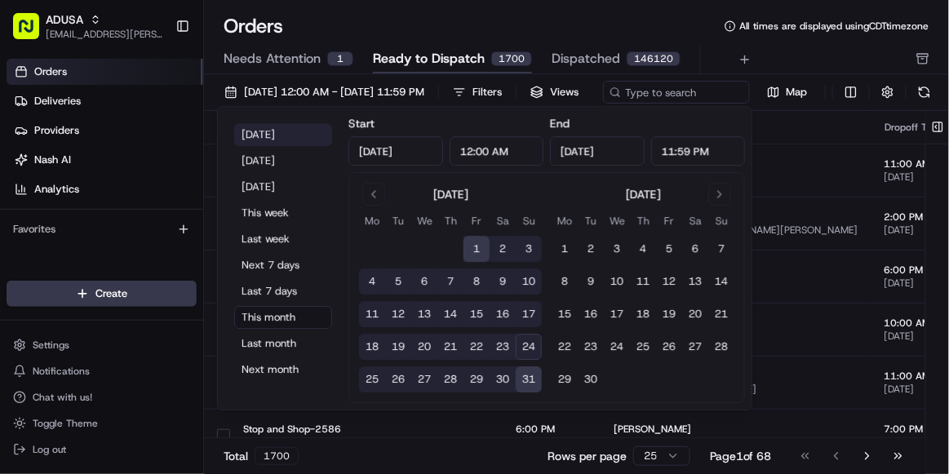
click at [301, 140] on button "[DATE]" at bounding box center [283, 134] width 98 height 23
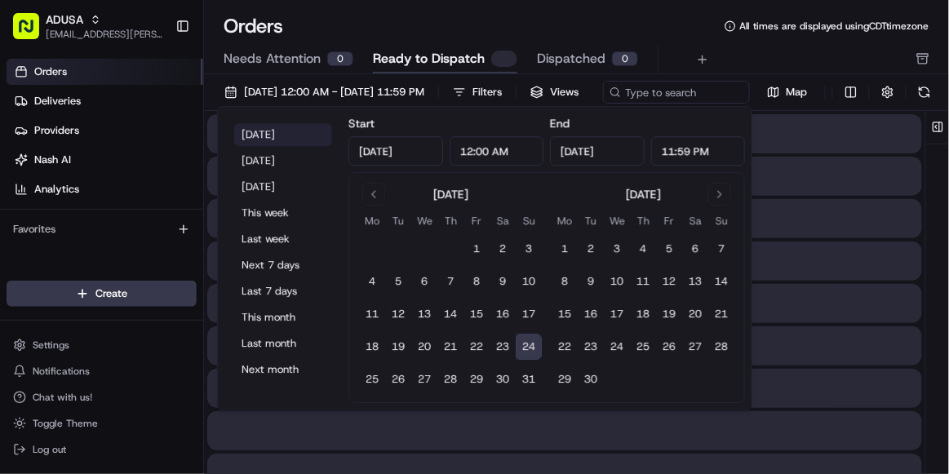
type input "[DATE]"
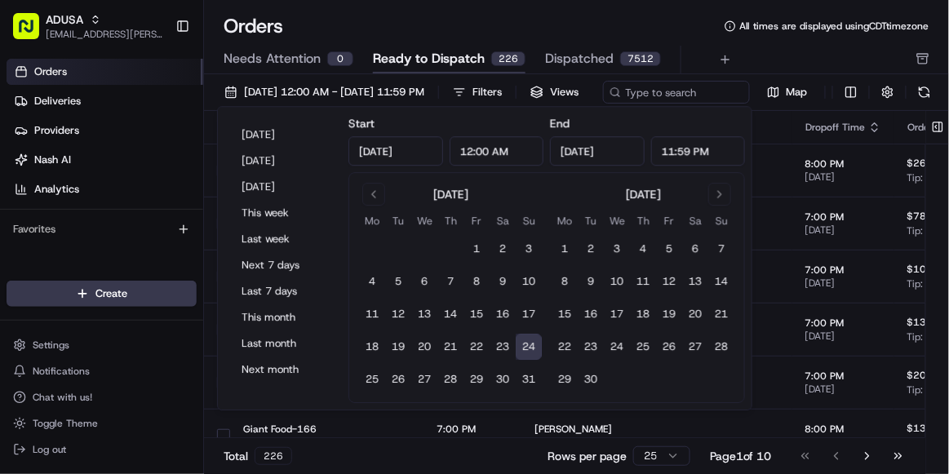
click at [600, 84] on div "[DATE] 12:00 AM - [DATE] 11:59 PM Filters Views" at bounding box center [408, 92] width 383 height 23
